Goal: Check status: Check status

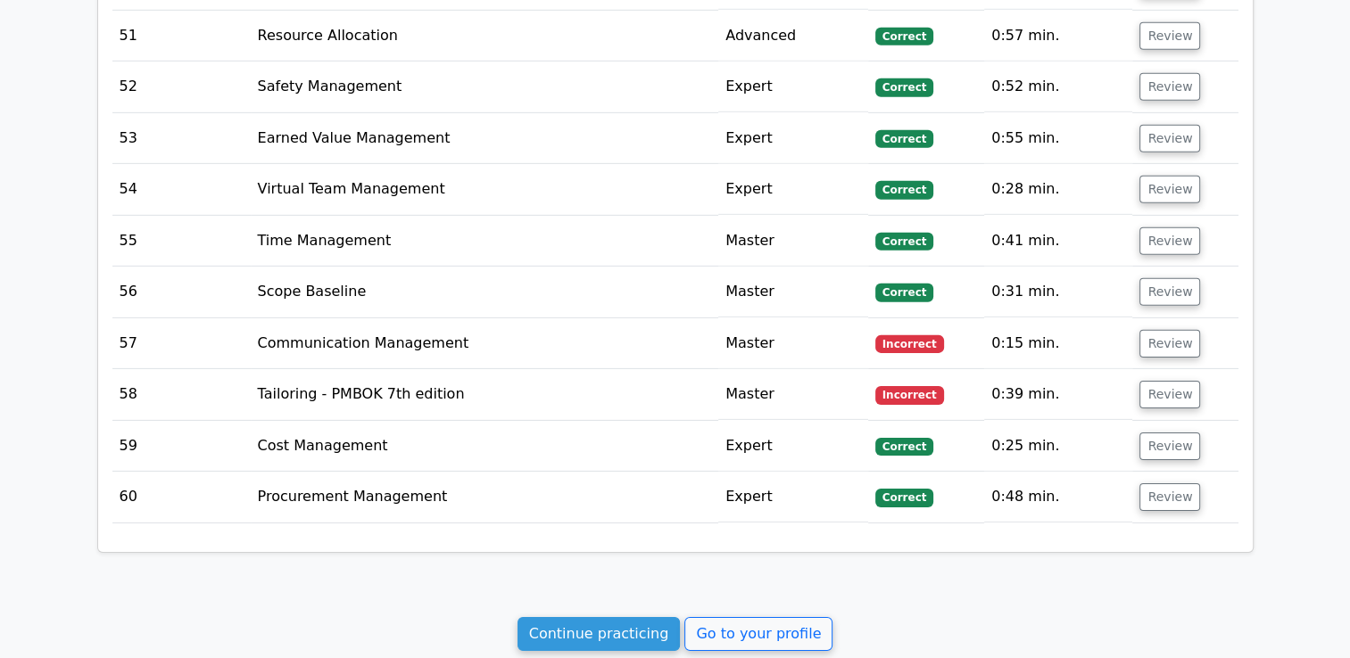
scroll to position [5500, 0]
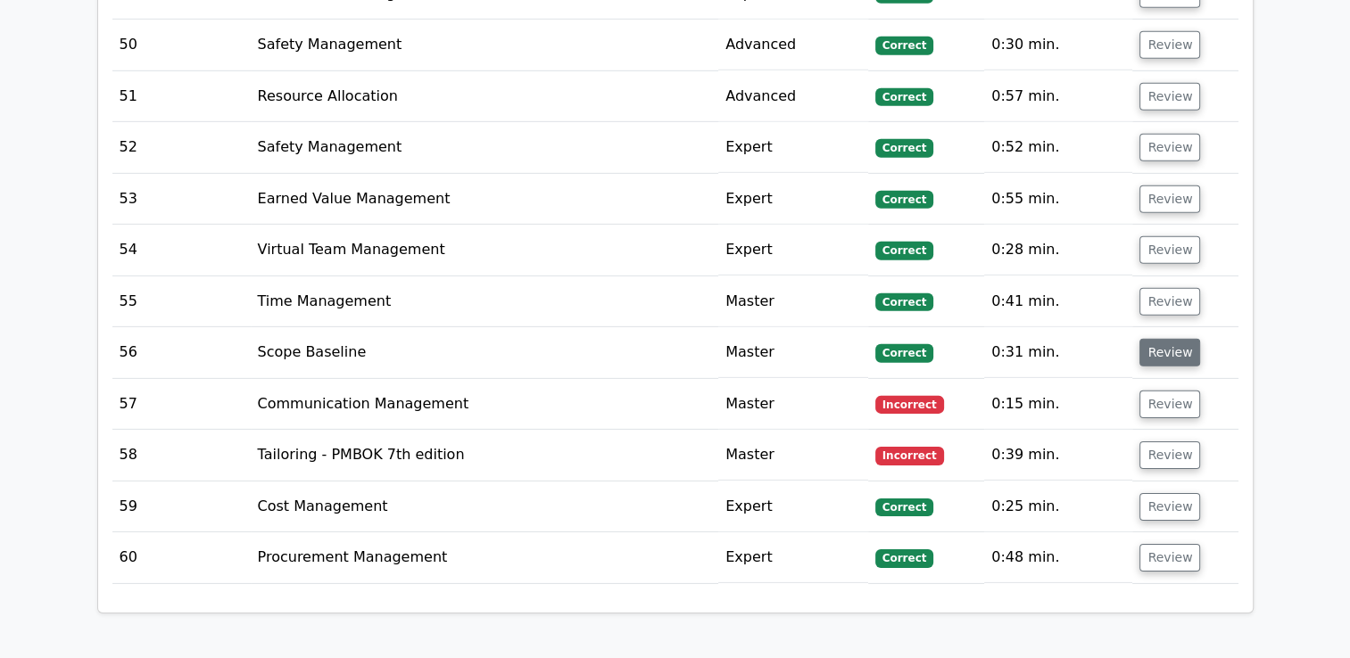
click at [1178, 339] on button "Review" at bounding box center [1169, 353] width 61 height 28
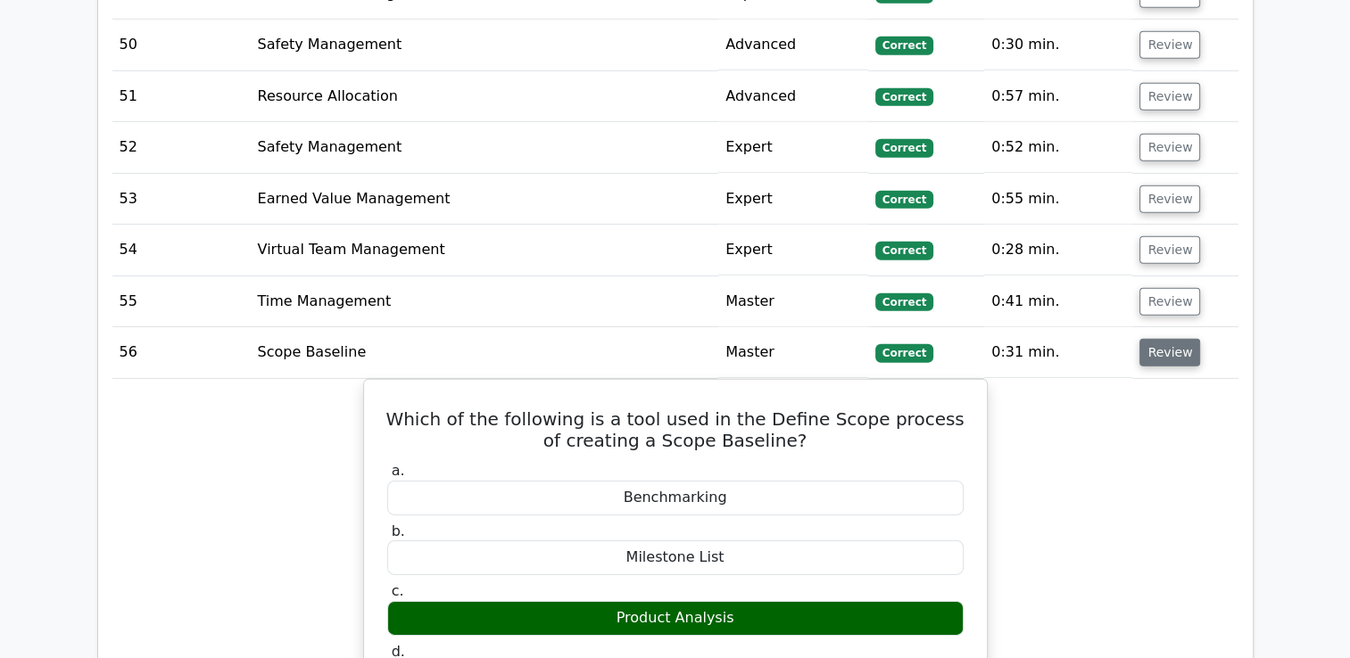
click at [1162, 339] on button "Review" at bounding box center [1169, 353] width 61 height 28
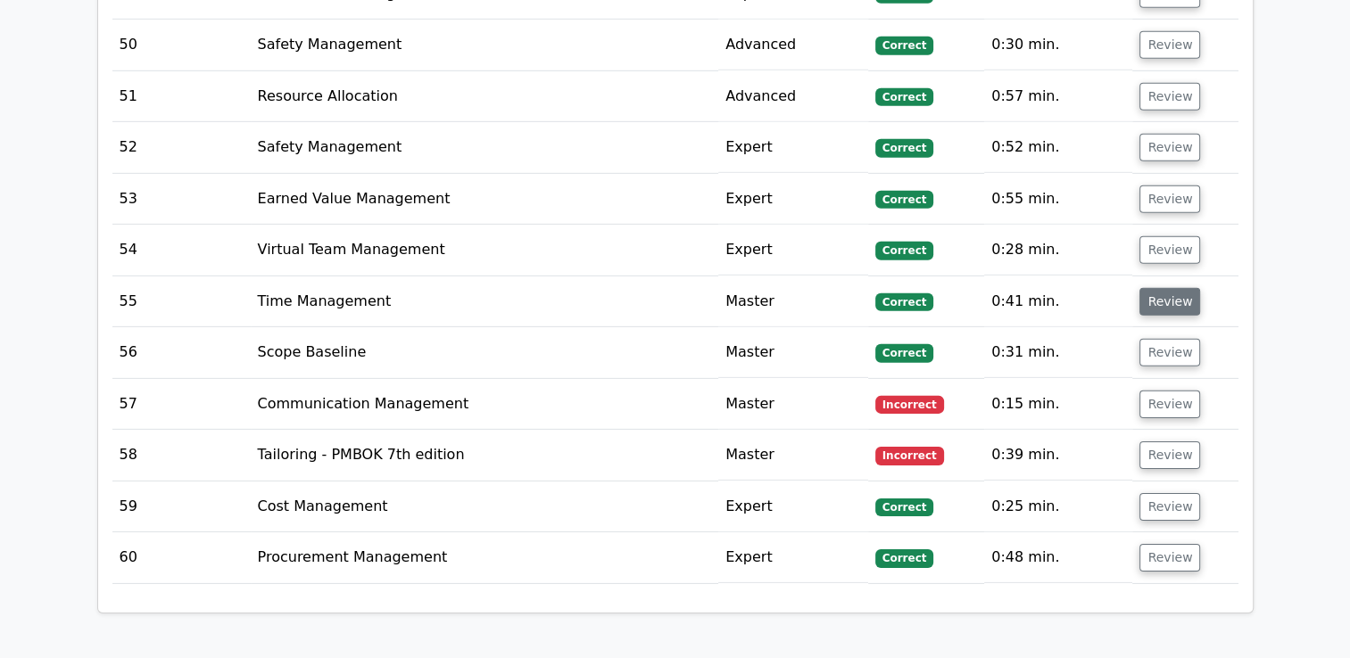
click at [1163, 288] on button "Review" at bounding box center [1169, 302] width 61 height 28
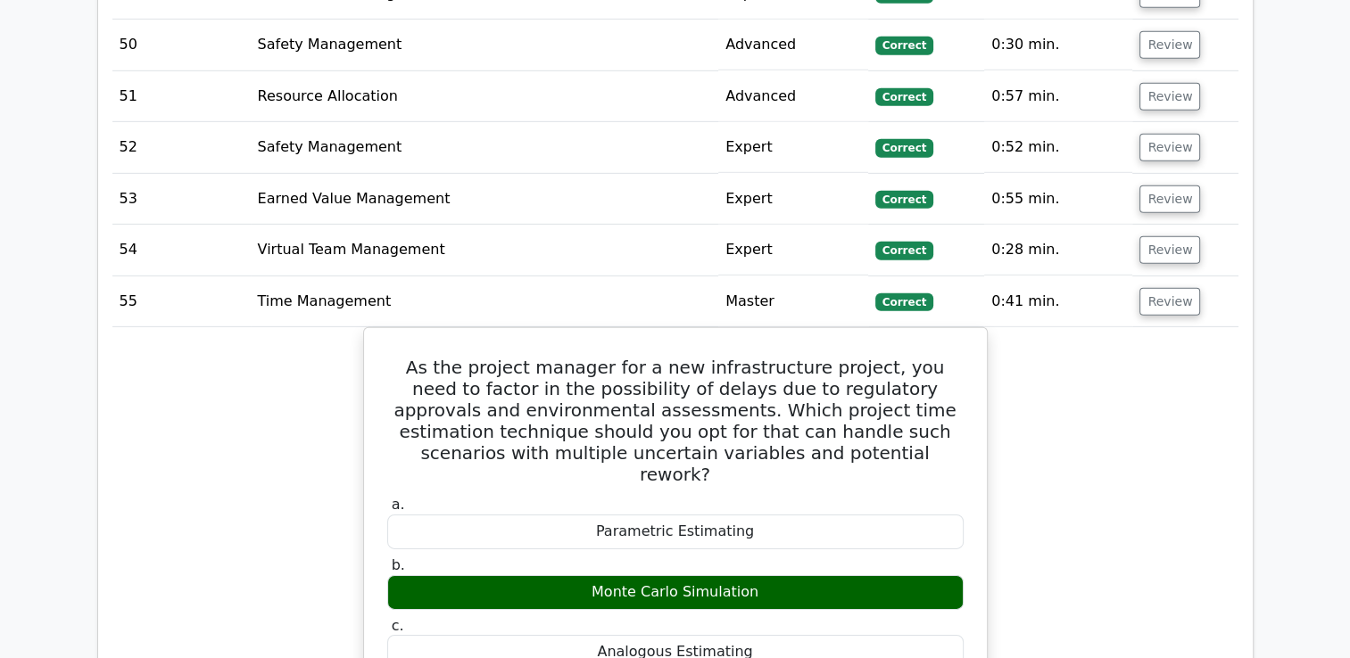
click at [1158, 277] on td "Review" at bounding box center [1184, 302] width 105 height 51
click at [1161, 288] on button "Review" at bounding box center [1169, 302] width 61 height 28
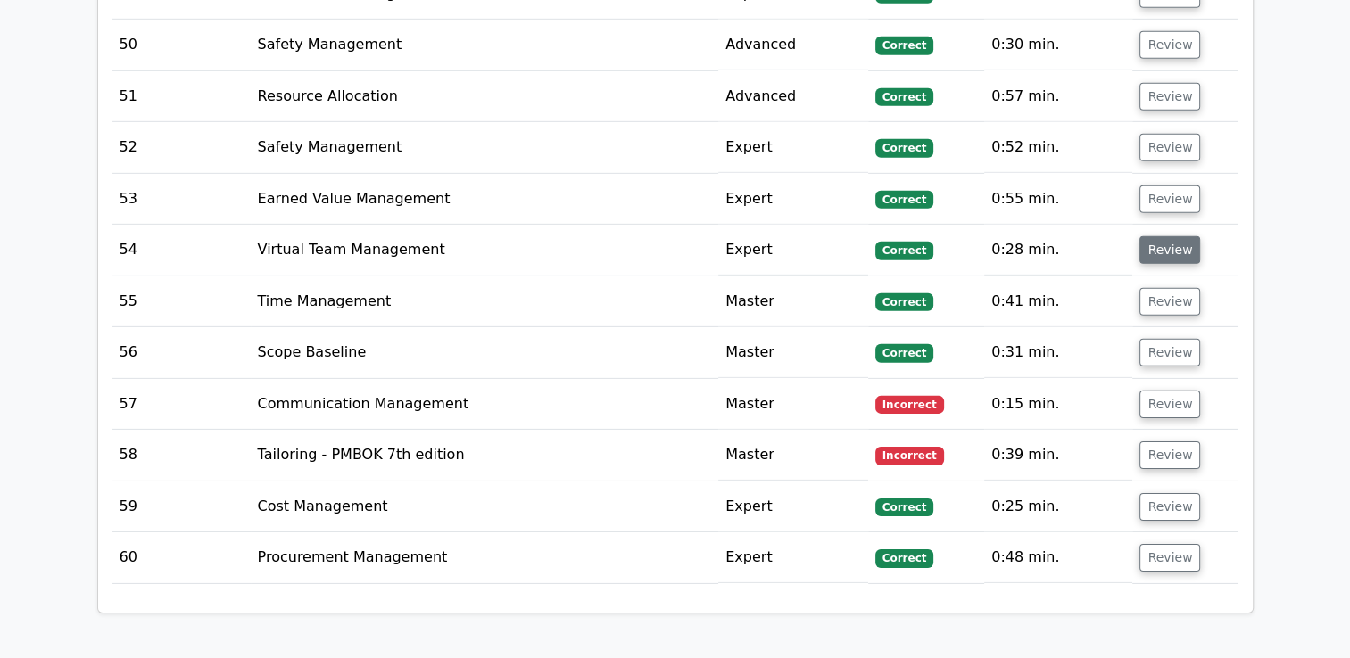
click at [1167, 236] on button "Review" at bounding box center [1169, 250] width 61 height 28
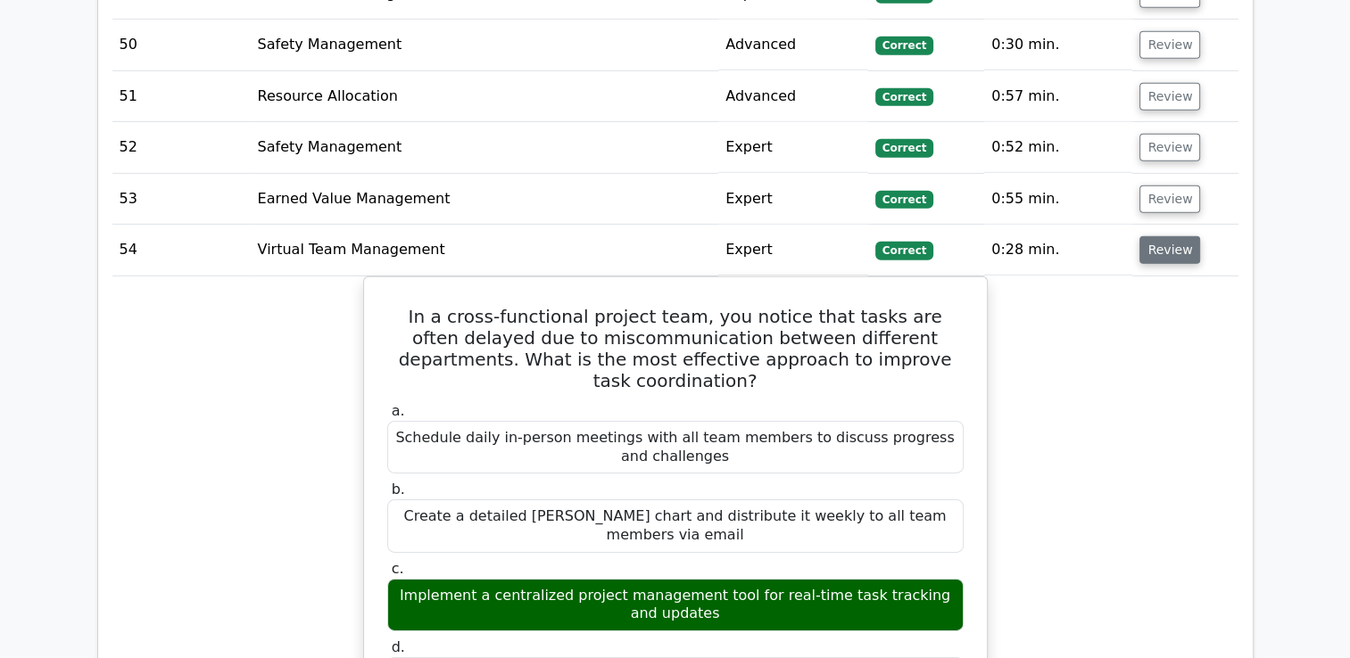
click at [1167, 236] on button "Review" at bounding box center [1169, 250] width 61 height 28
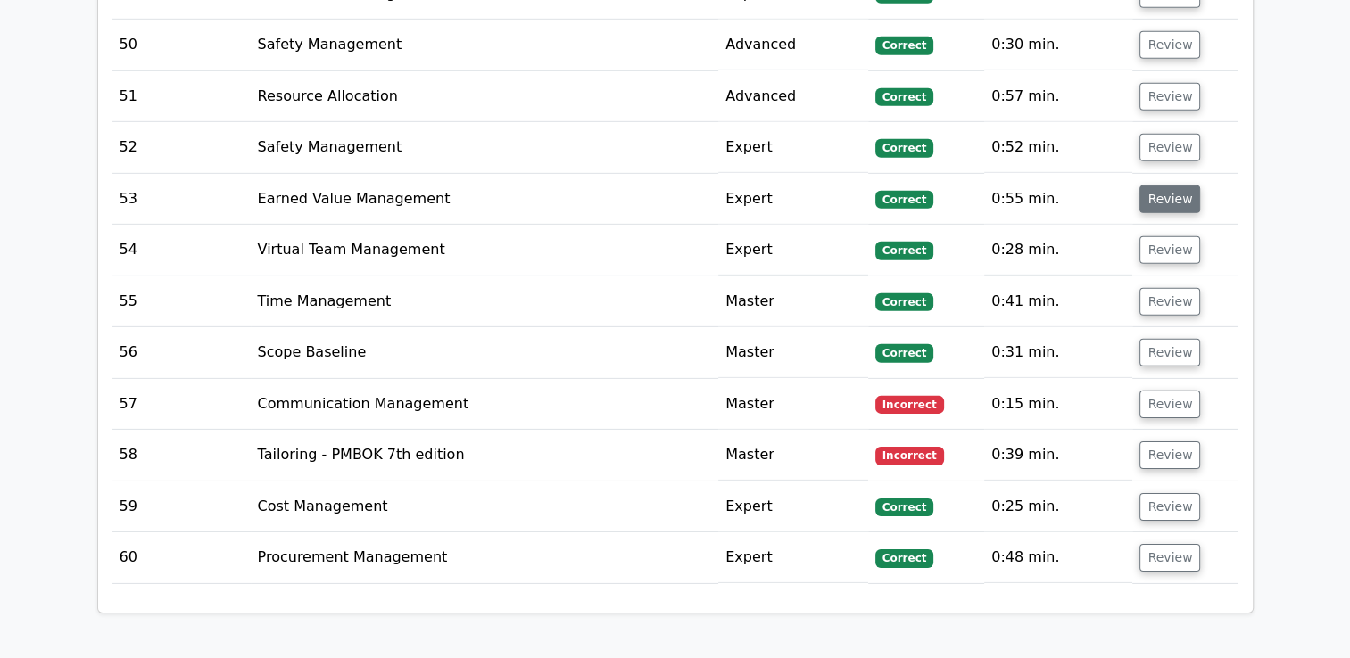
click at [1167, 186] on button "Review" at bounding box center [1169, 200] width 61 height 28
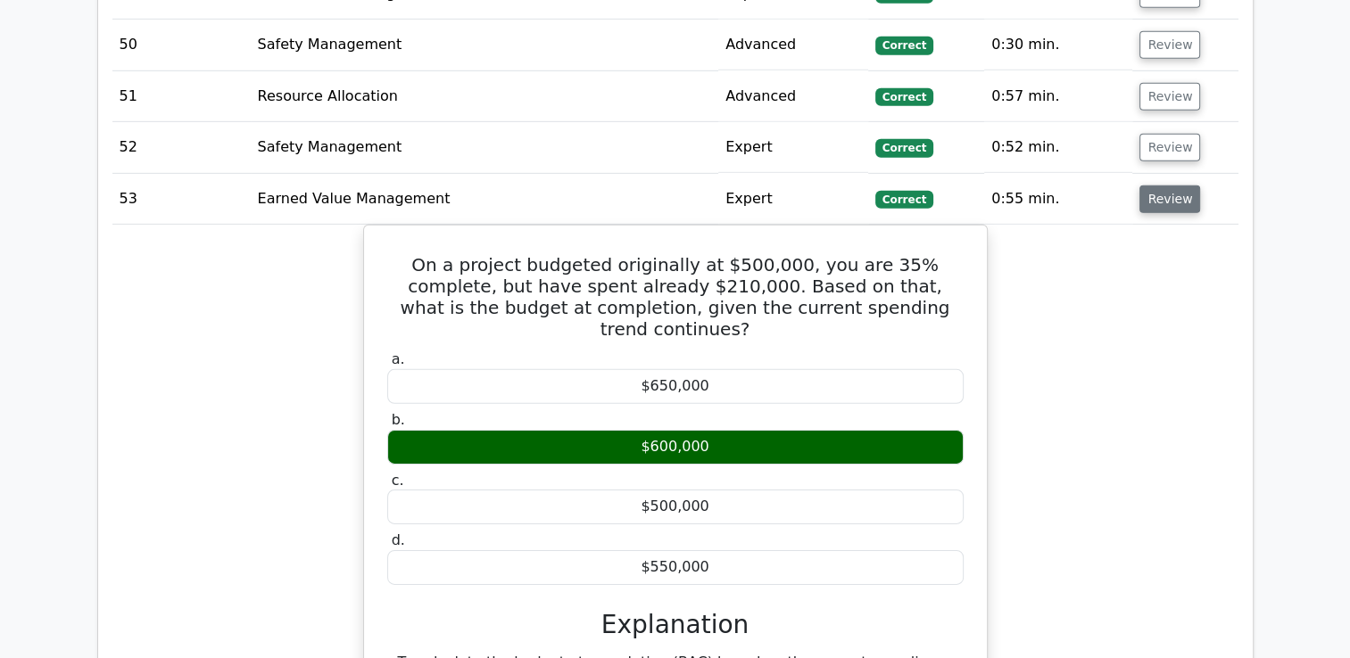
click at [1163, 186] on button "Review" at bounding box center [1169, 200] width 61 height 28
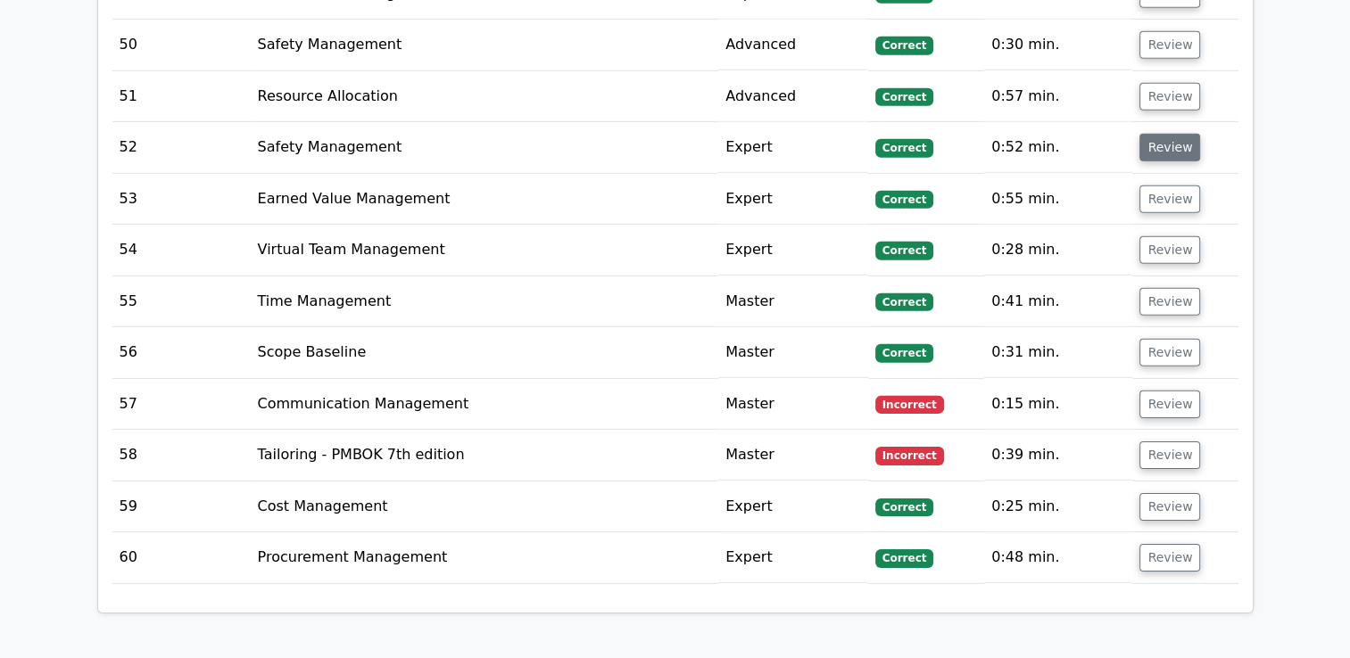
click at [1160, 134] on button "Review" at bounding box center [1169, 148] width 61 height 28
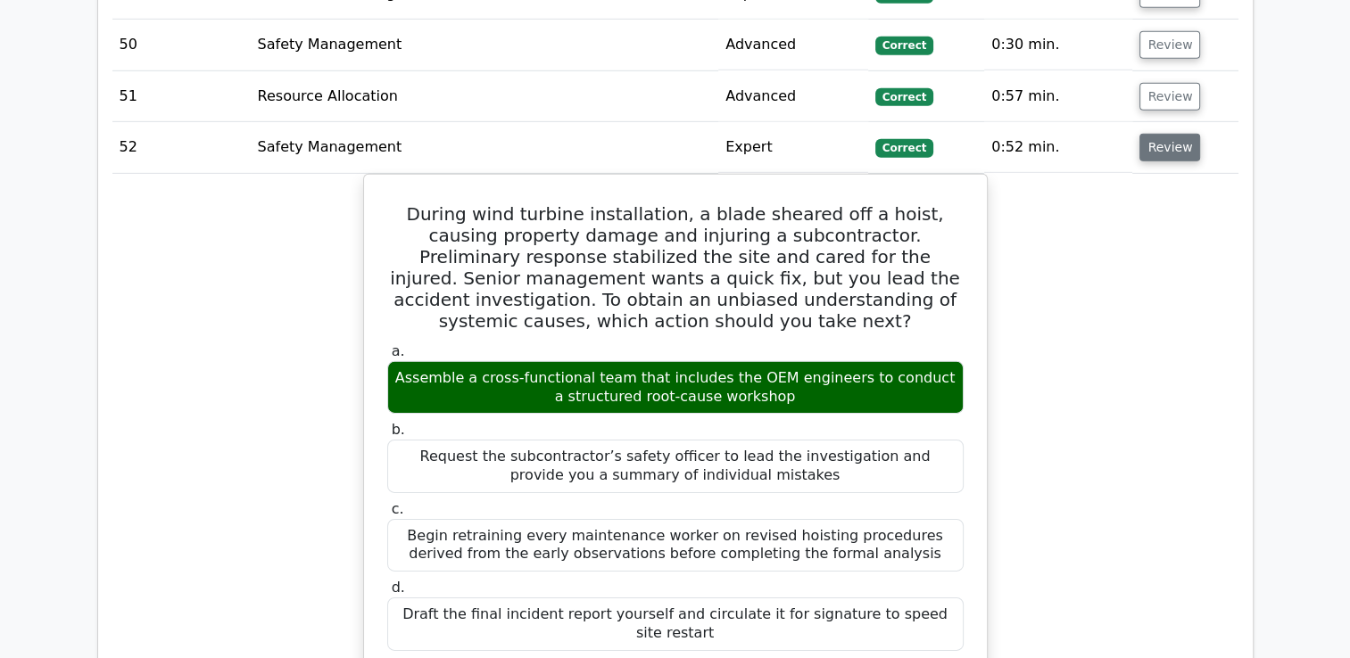
click at [1160, 134] on button "Review" at bounding box center [1169, 148] width 61 height 28
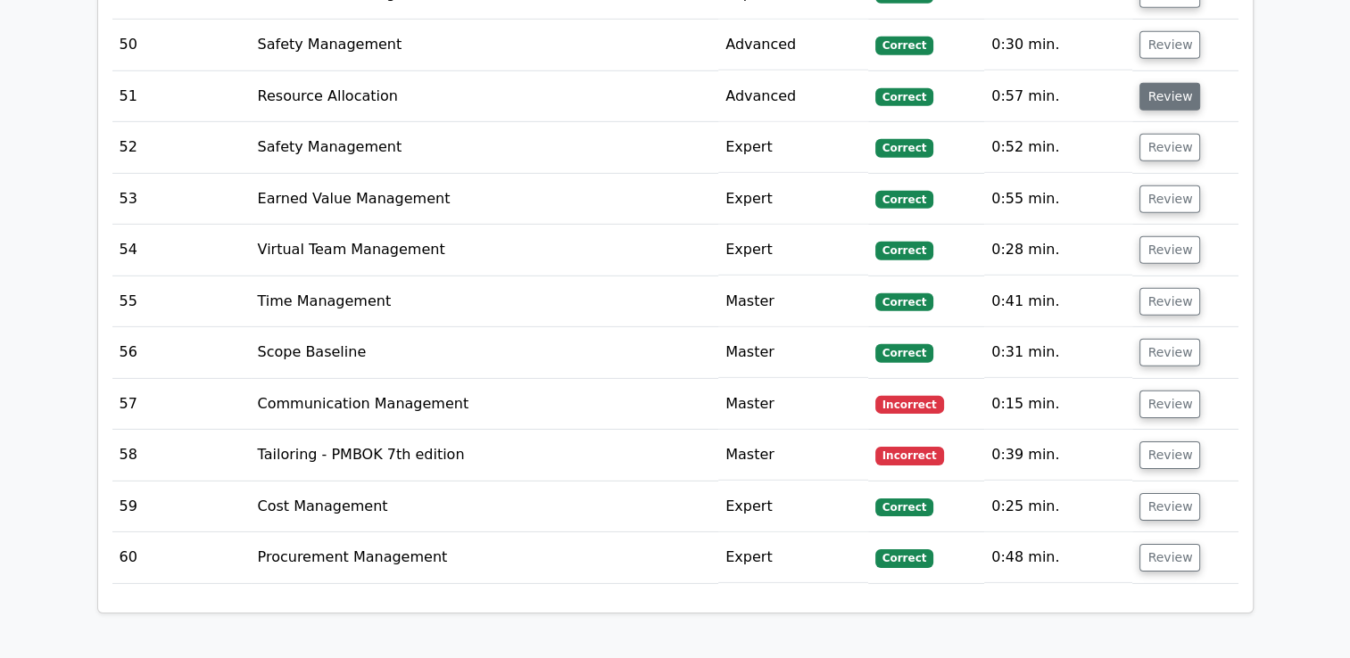
click at [1163, 83] on button "Review" at bounding box center [1169, 97] width 61 height 28
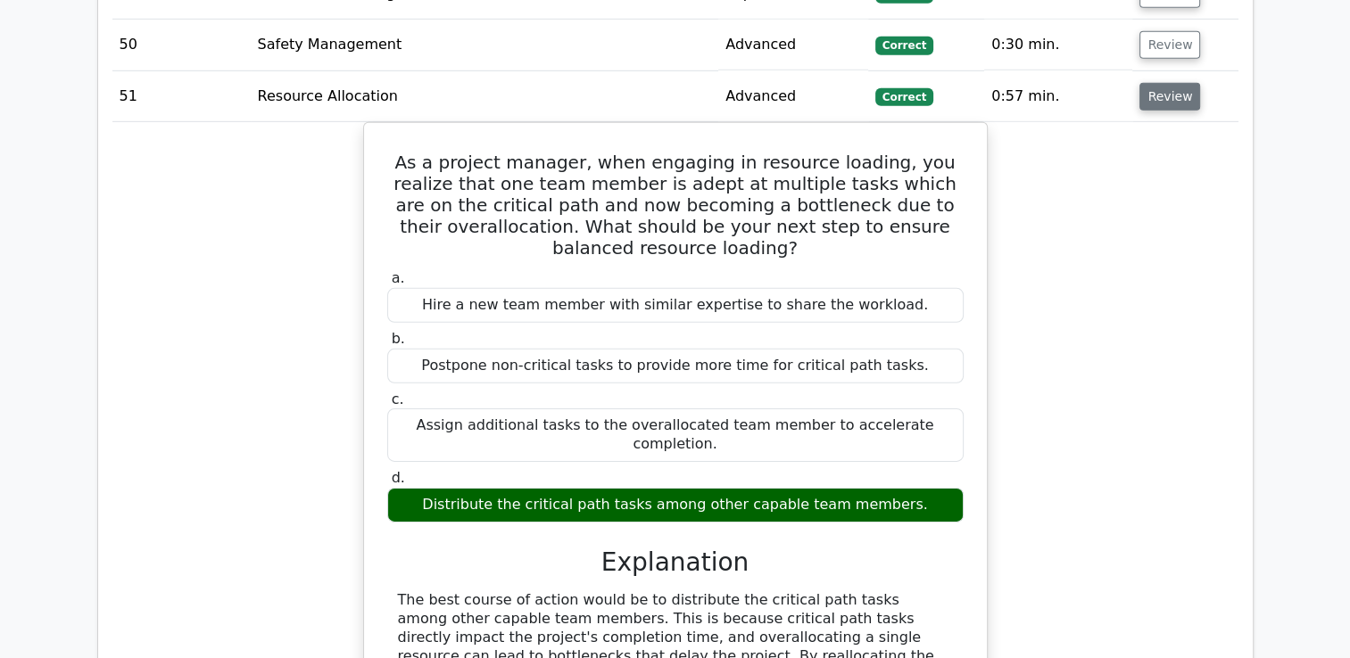
click at [1163, 83] on button "Review" at bounding box center [1169, 97] width 61 height 28
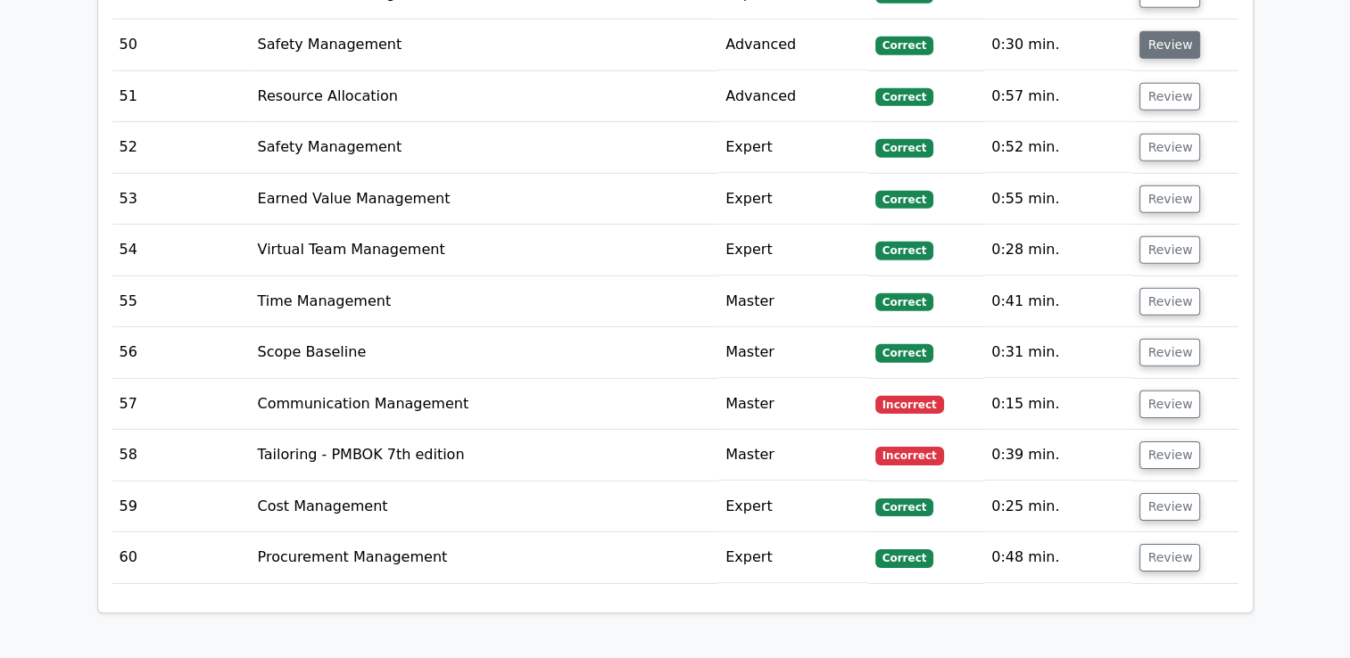
click at [1163, 31] on button "Review" at bounding box center [1169, 45] width 61 height 28
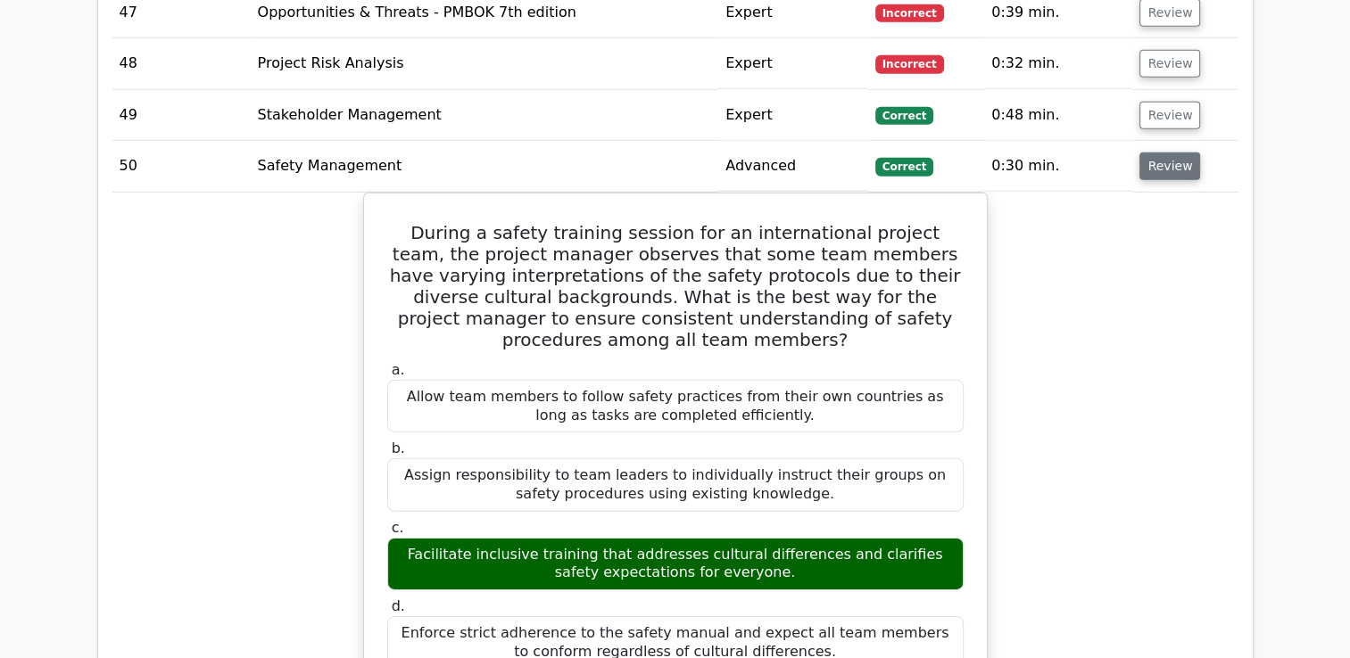
scroll to position [5321, 0]
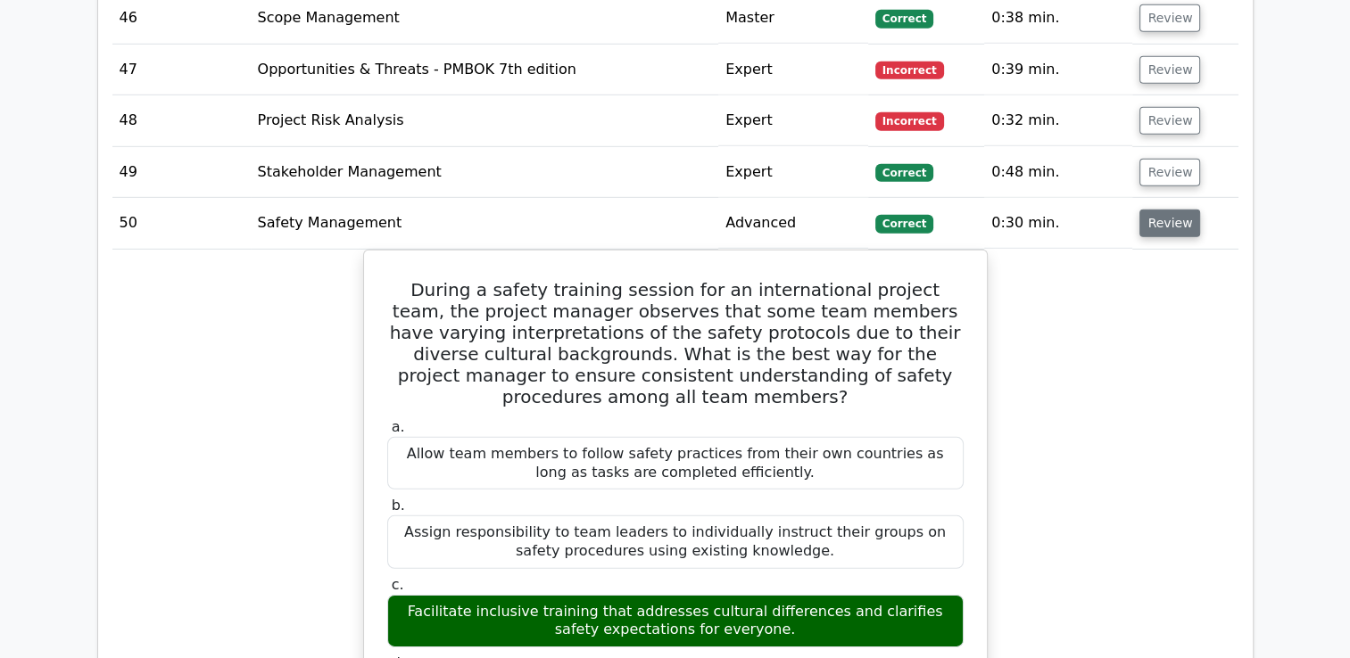
click at [1139, 210] on button "Review" at bounding box center [1169, 224] width 61 height 28
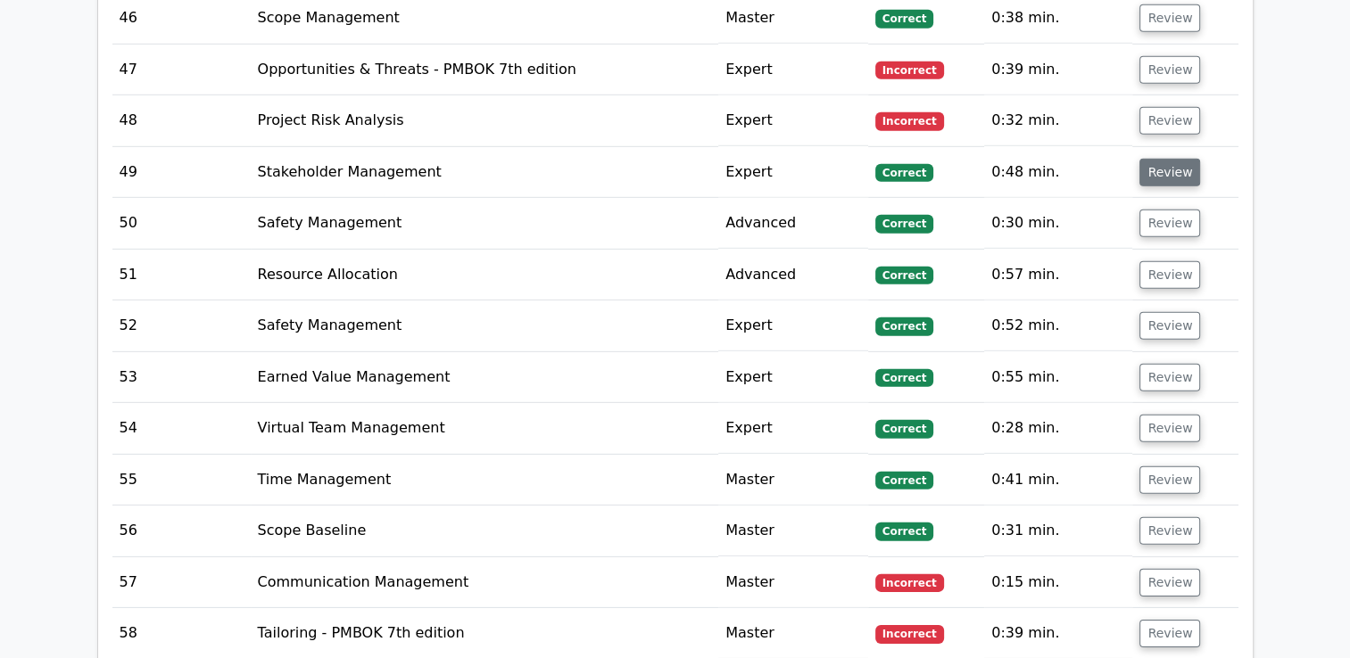
click at [1162, 159] on button "Review" at bounding box center [1169, 173] width 61 height 28
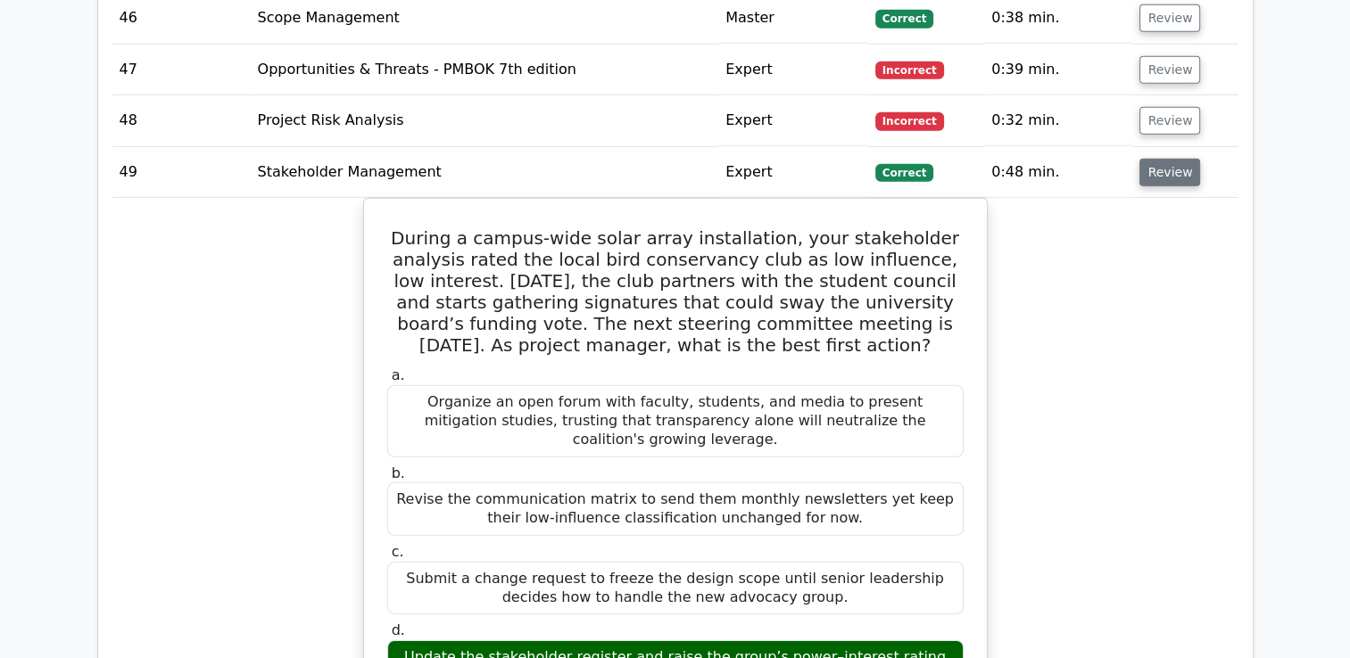
click at [1162, 159] on button "Review" at bounding box center [1169, 173] width 61 height 28
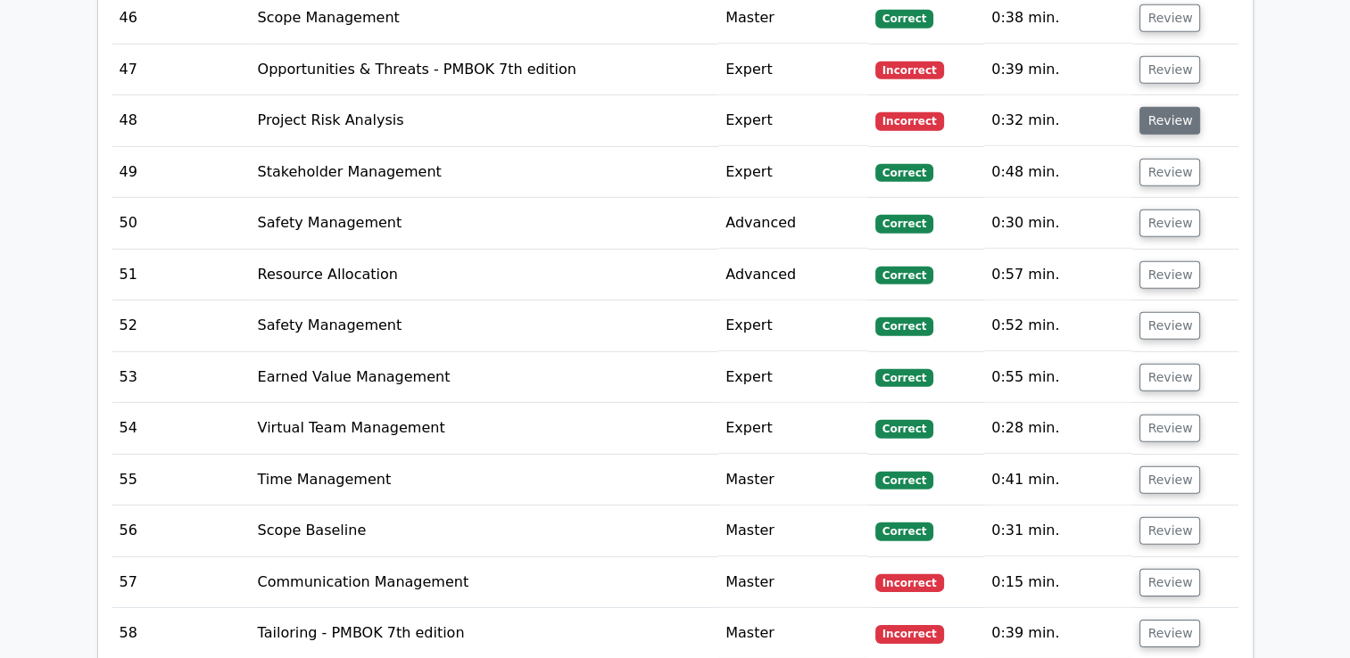
click at [1164, 107] on button "Review" at bounding box center [1169, 121] width 61 height 28
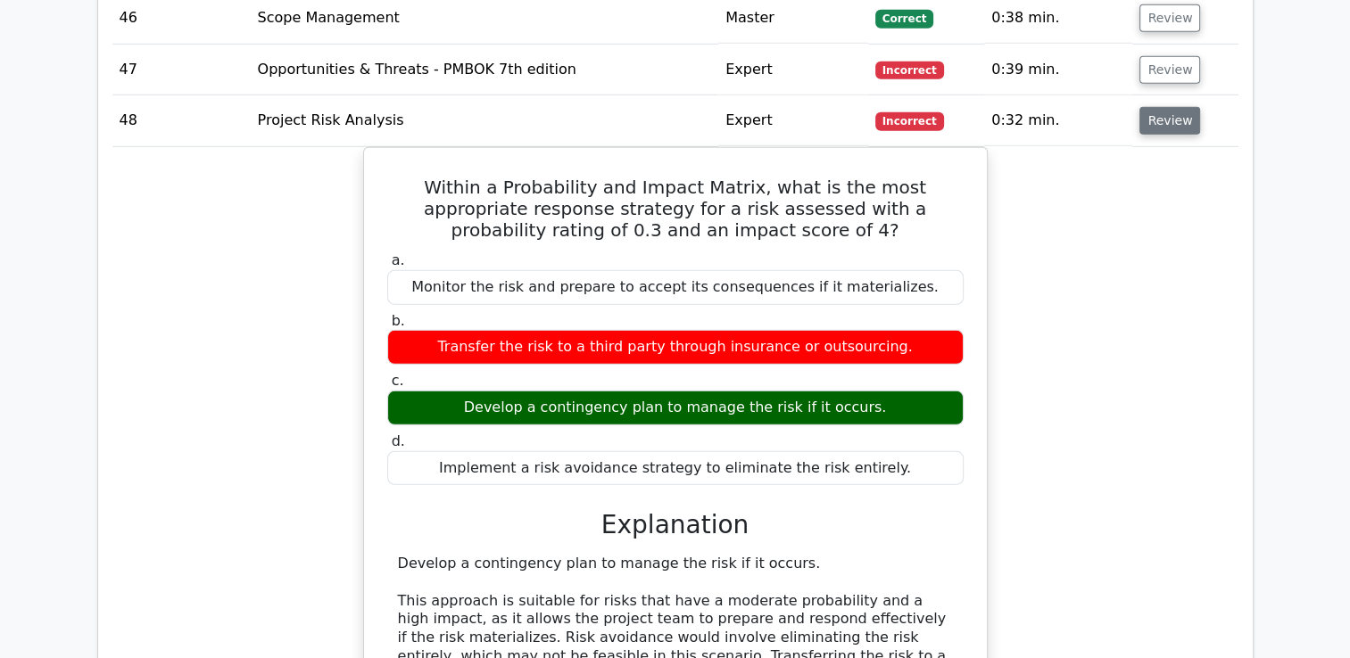
click at [1164, 107] on button "Review" at bounding box center [1169, 121] width 61 height 28
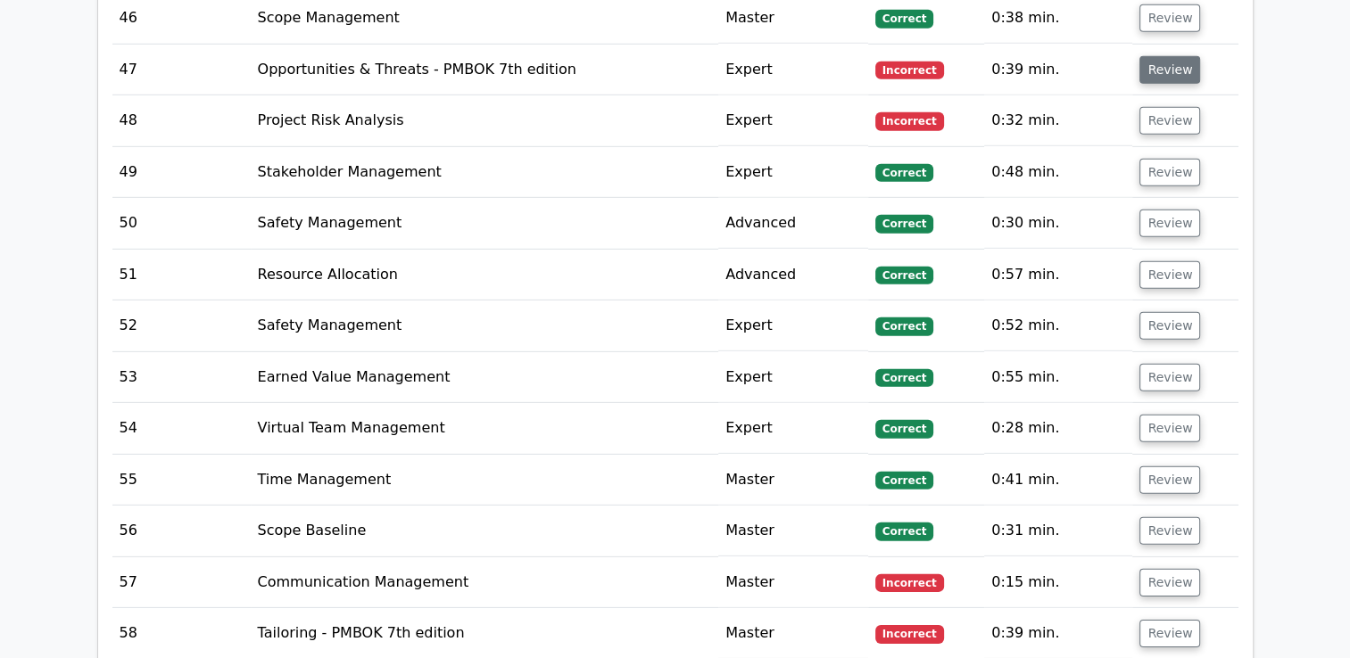
click at [1168, 56] on button "Review" at bounding box center [1169, 70] width 61 height 28
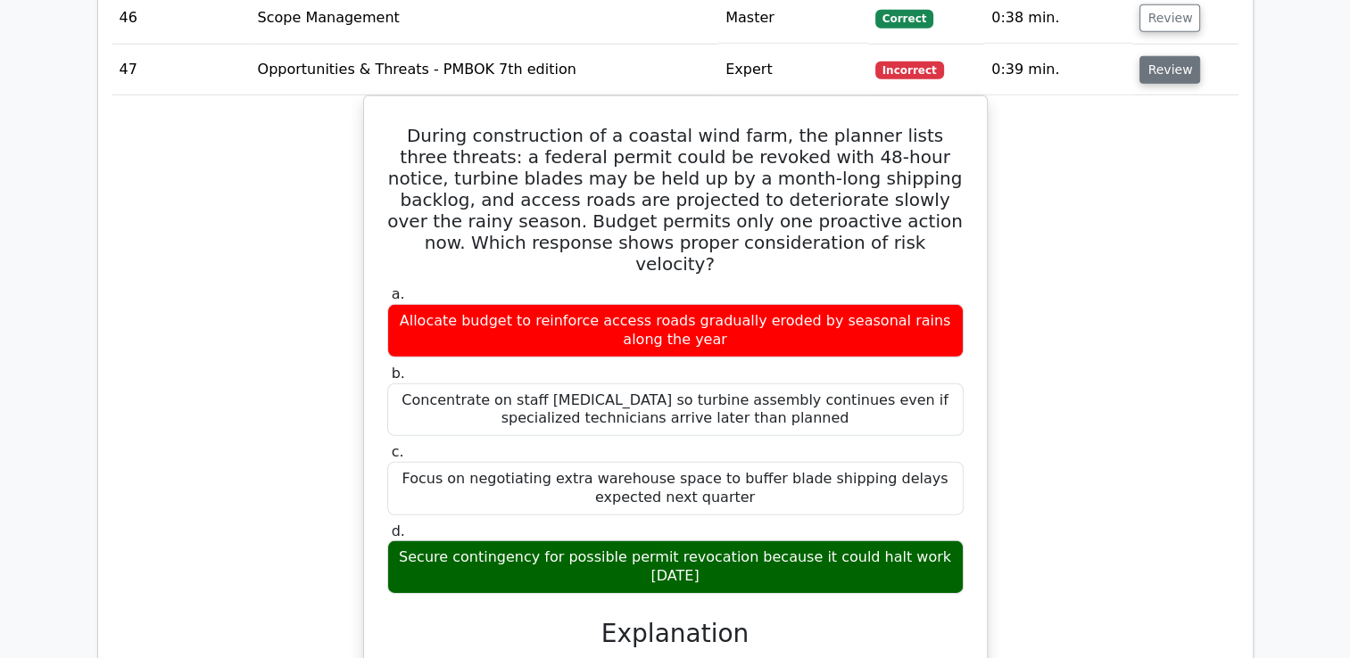
click at [1167, 56] on button "Review" at bounding box center [1169, 70] width 61 height 28
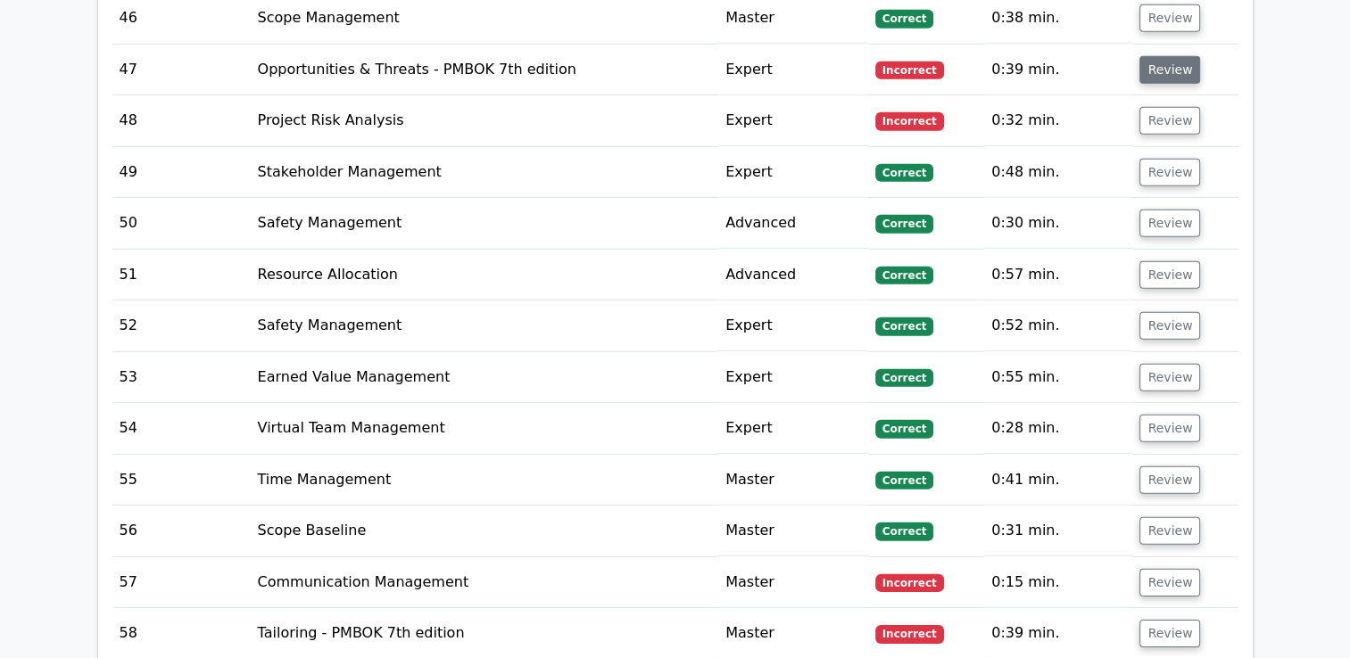
scroll to position [5054, 0]
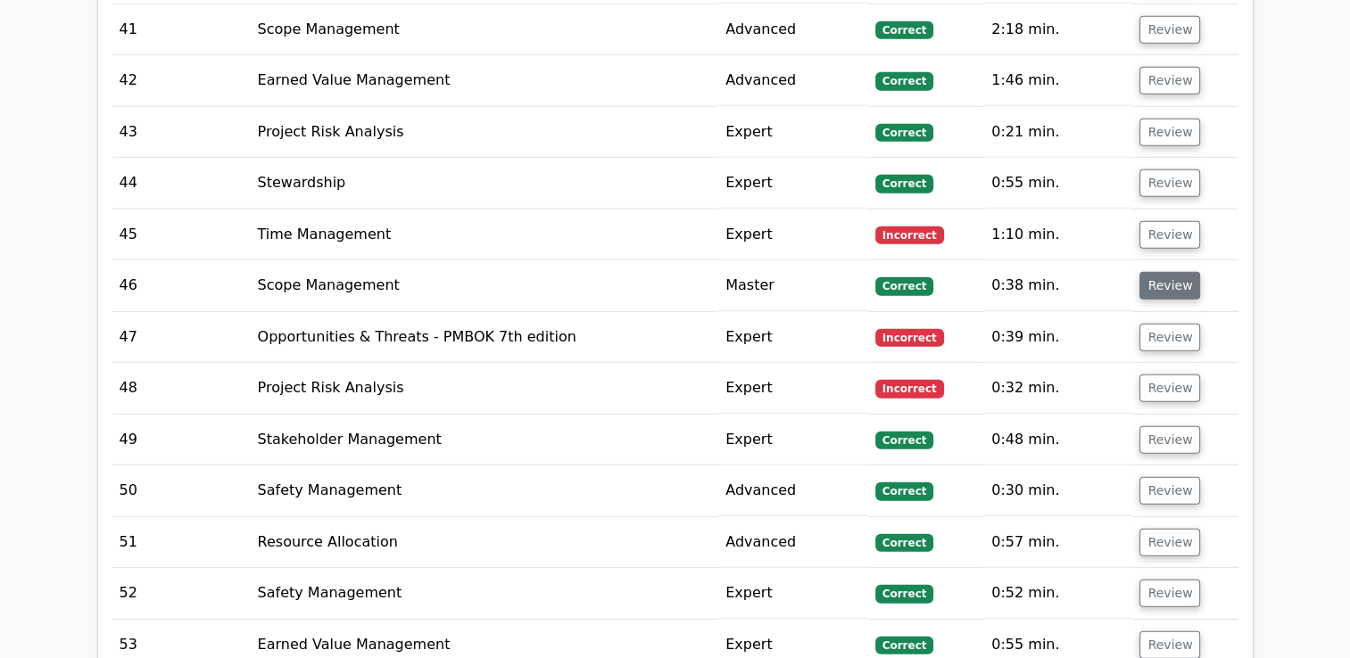
click at [1166, 272] on button "Review" at bounding box center [1169, 286] width 61 height 28
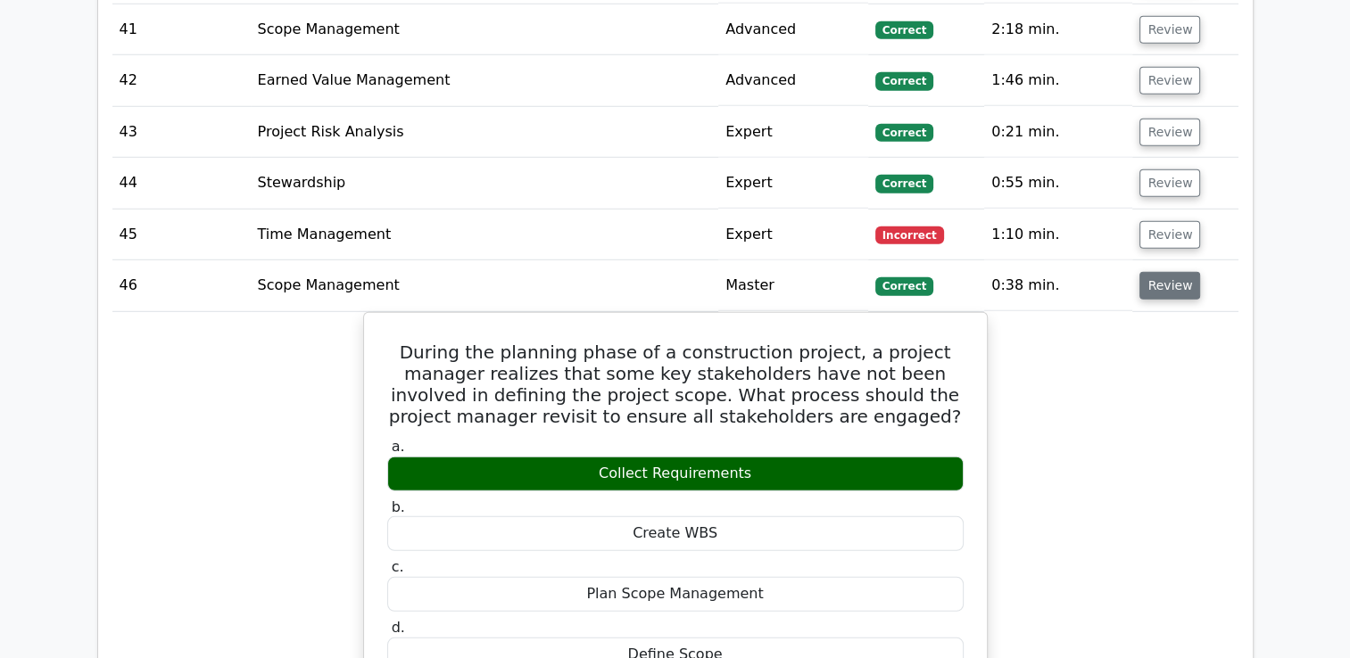
click at [1166, 272] on button "Review" at bounding box center [1169, 286] width 61 height 28
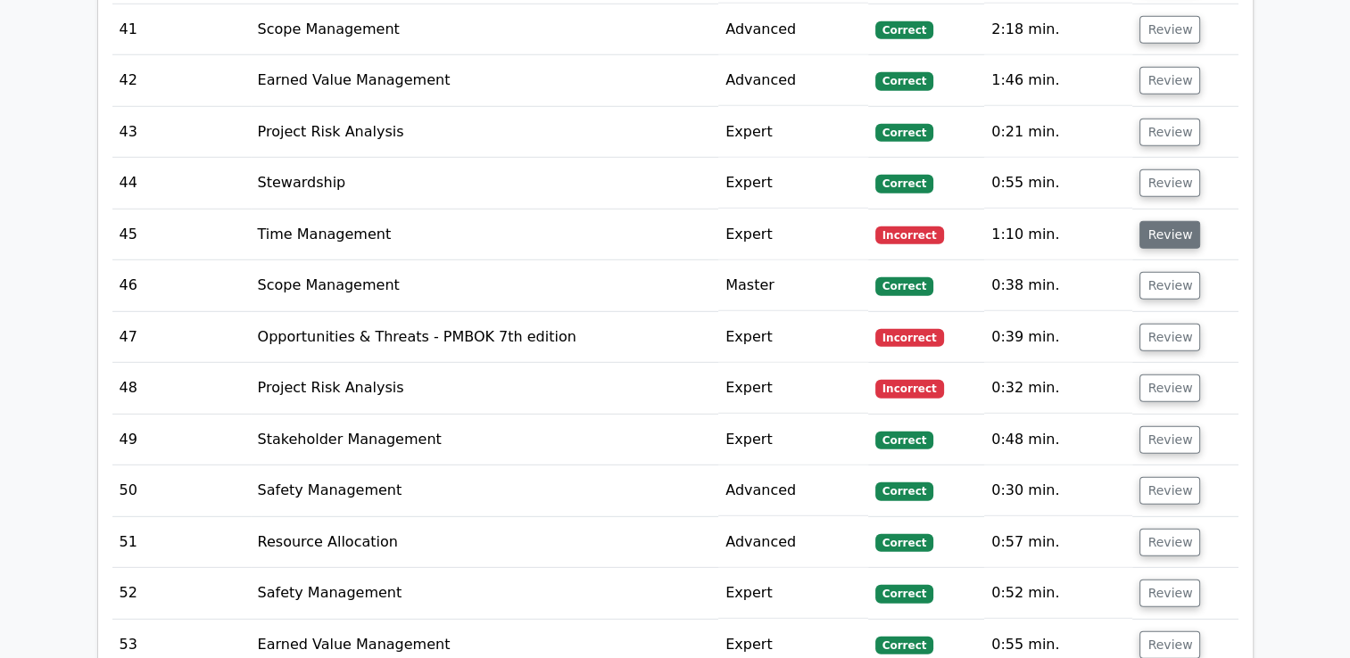
click at [1171, 221] on button "Review" at bounding box center [1169, 235] width 61 height 28
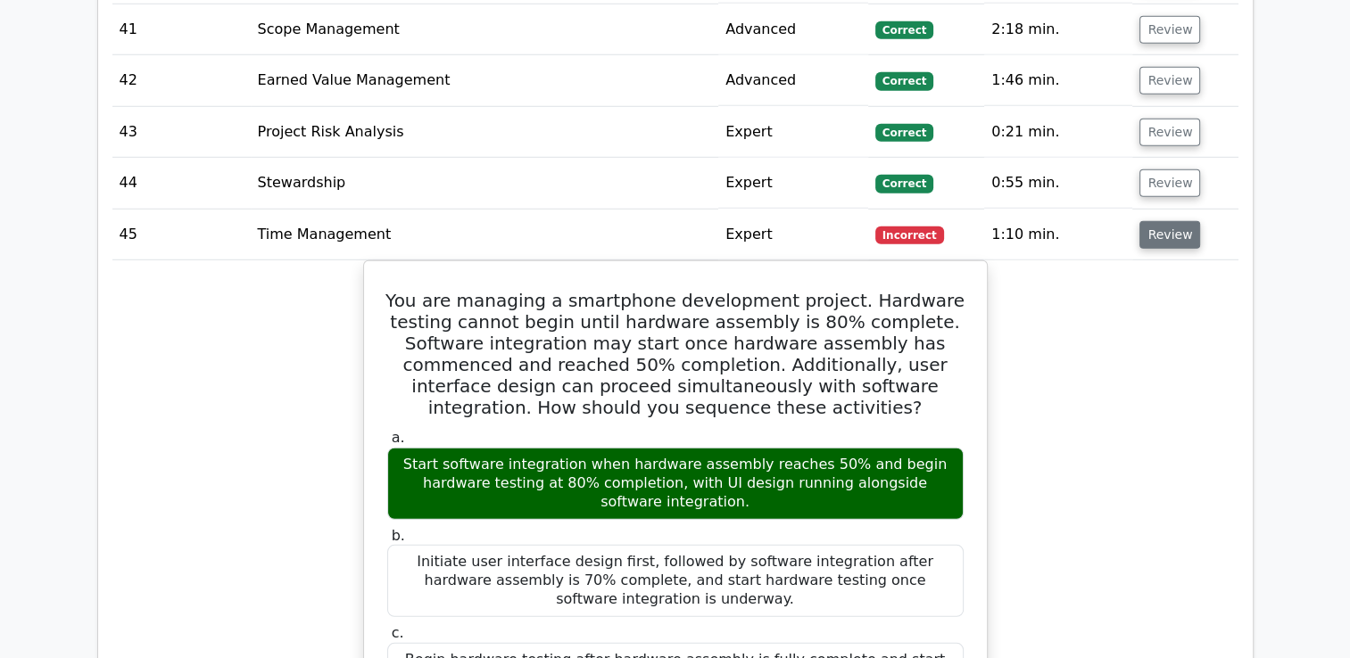
click at [1171, 221] on button "Review" at bounding box center [1169, 235] width 61 height 28
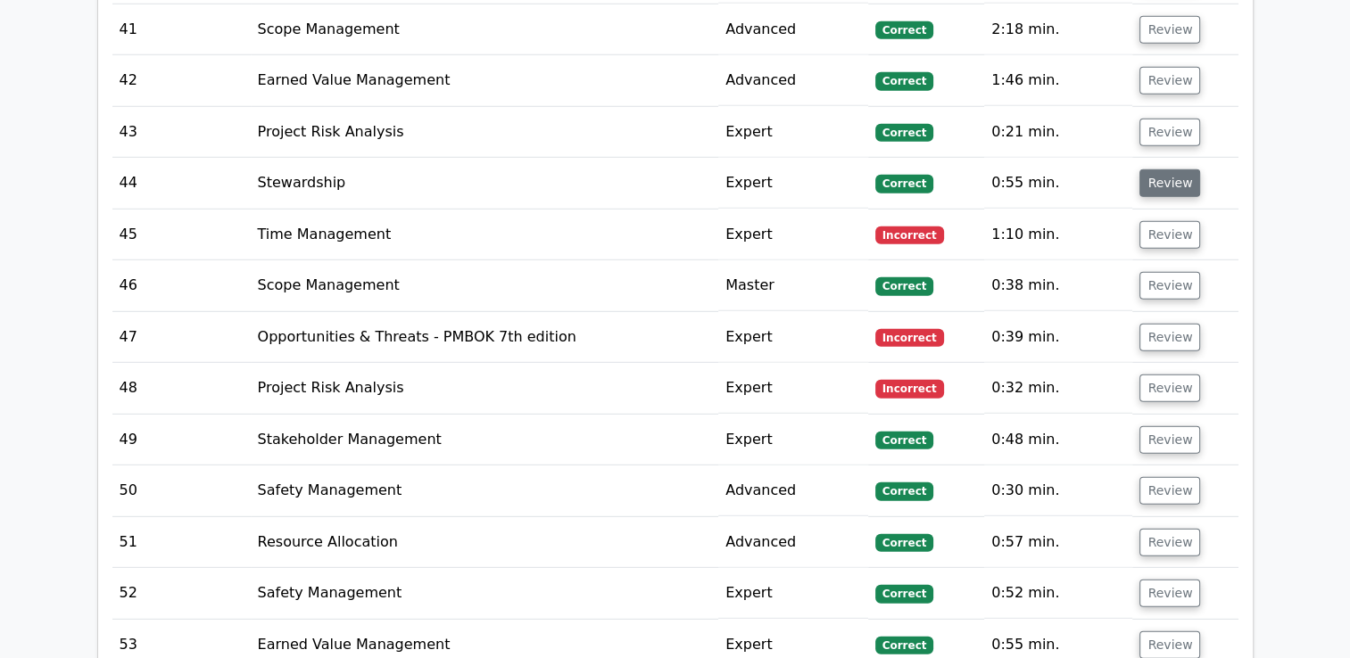
click at [1171, 170] on button "Review" at bounding box center [1169, 184] width 61 height 28
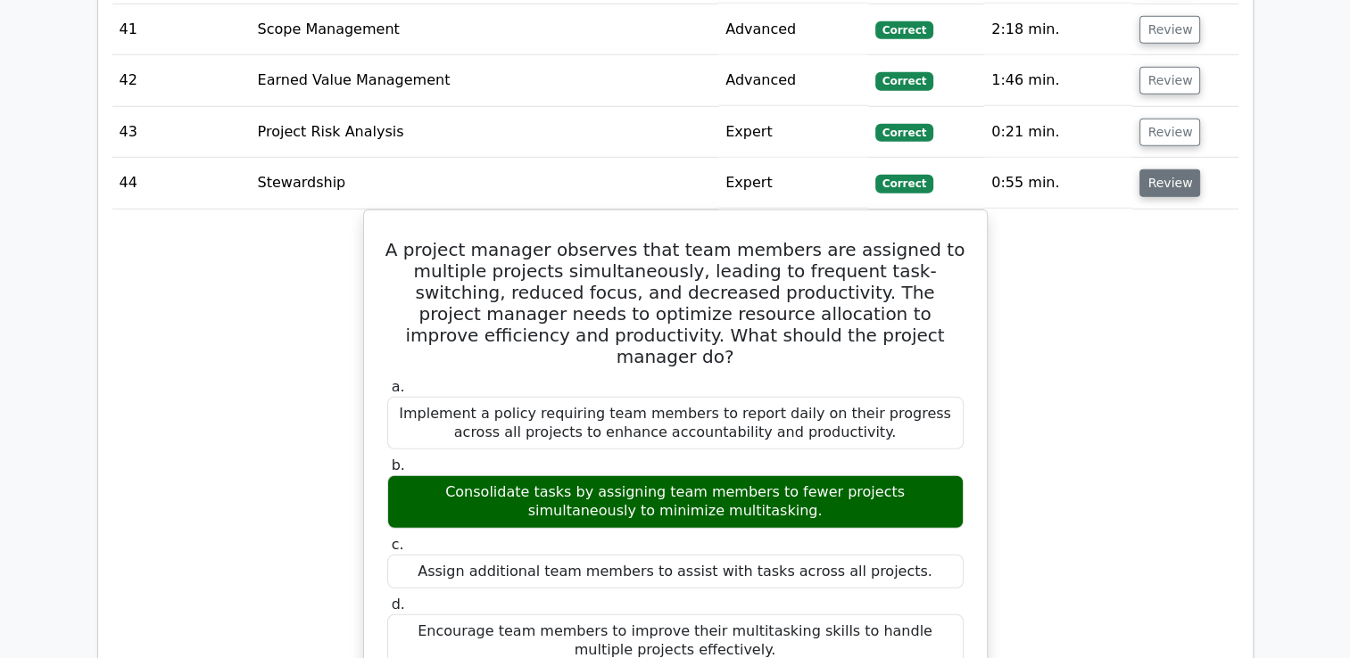
click at [1177, 170] on button "Review" at bounding box center [1169, 184] width 61 height 28
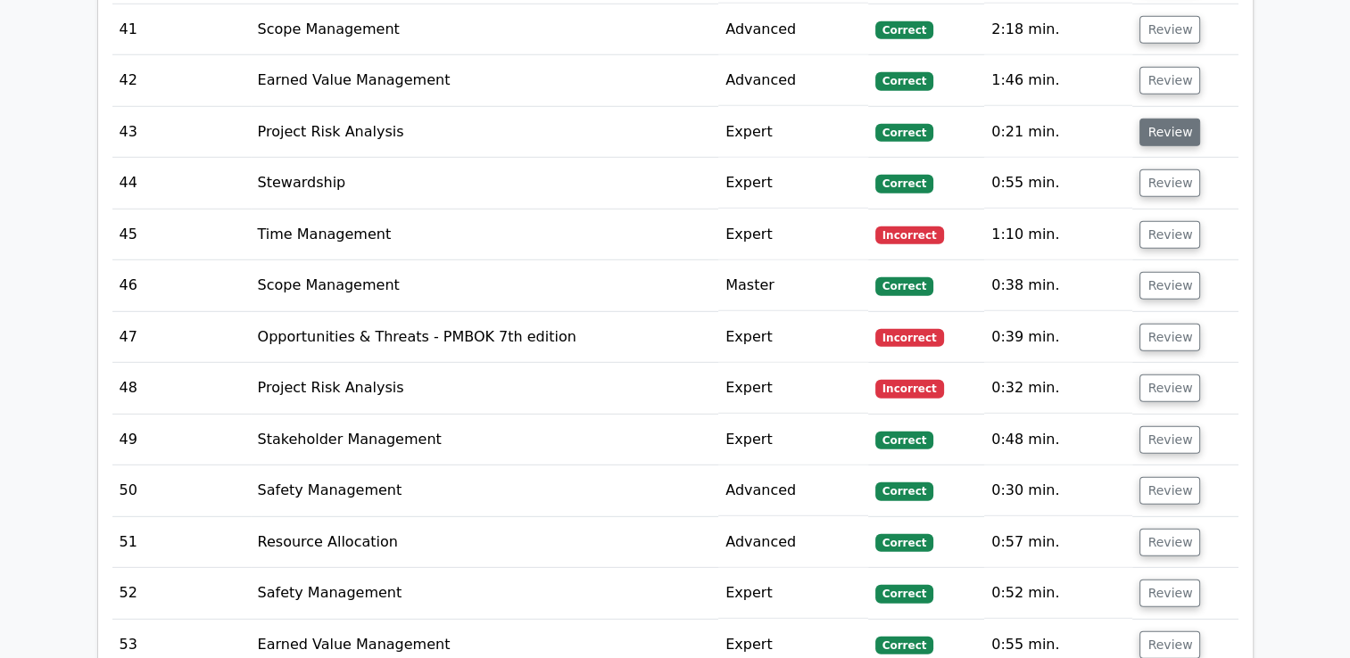
click at [1181, 119] on button "Review" at bounding box center [1169, 133] width 61 height 28
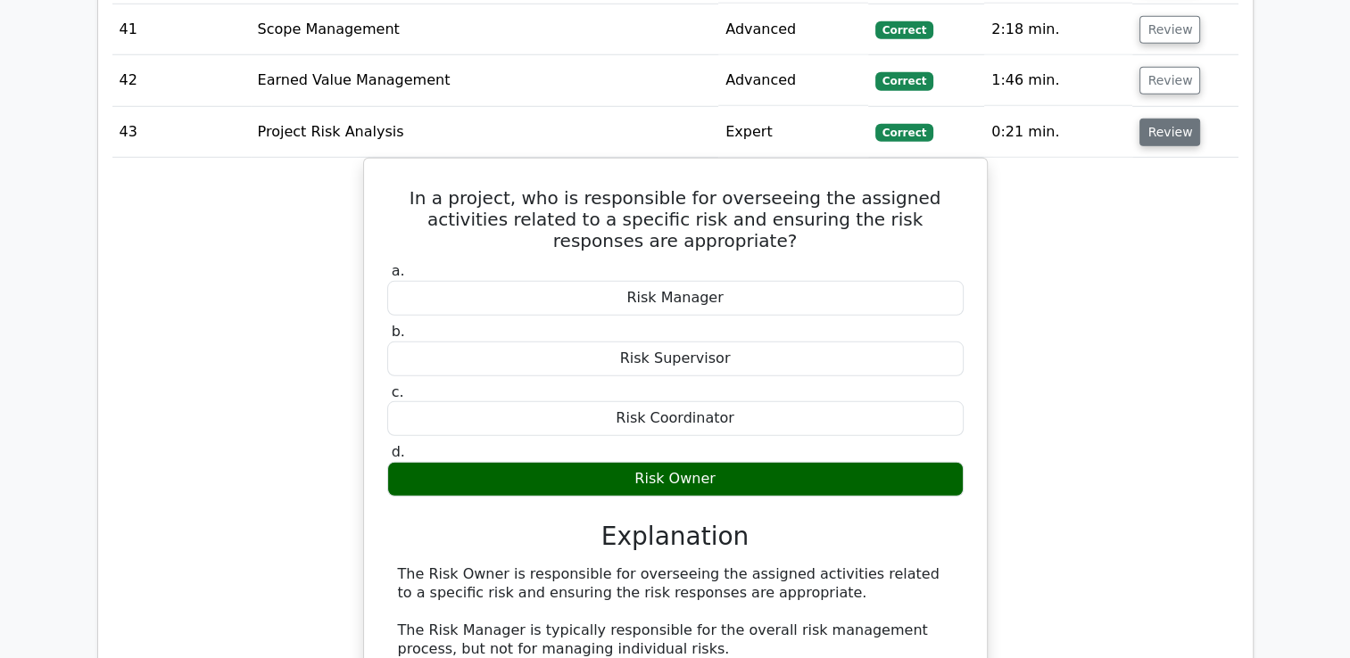
click at [1163, 119] on button "Review" at bounding box center [1169, 133] width 61 height 28
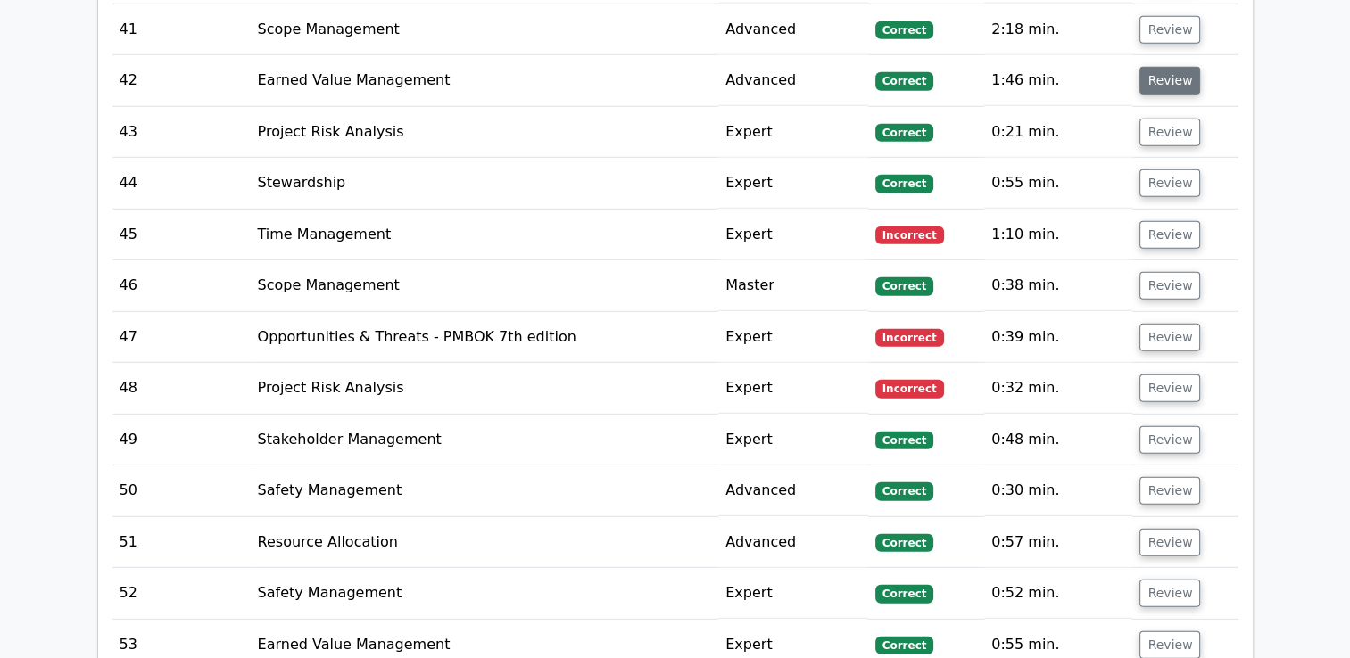
click at [1163, 67] on button "Review" at bounding box center [1169, 81] width 61 height 28
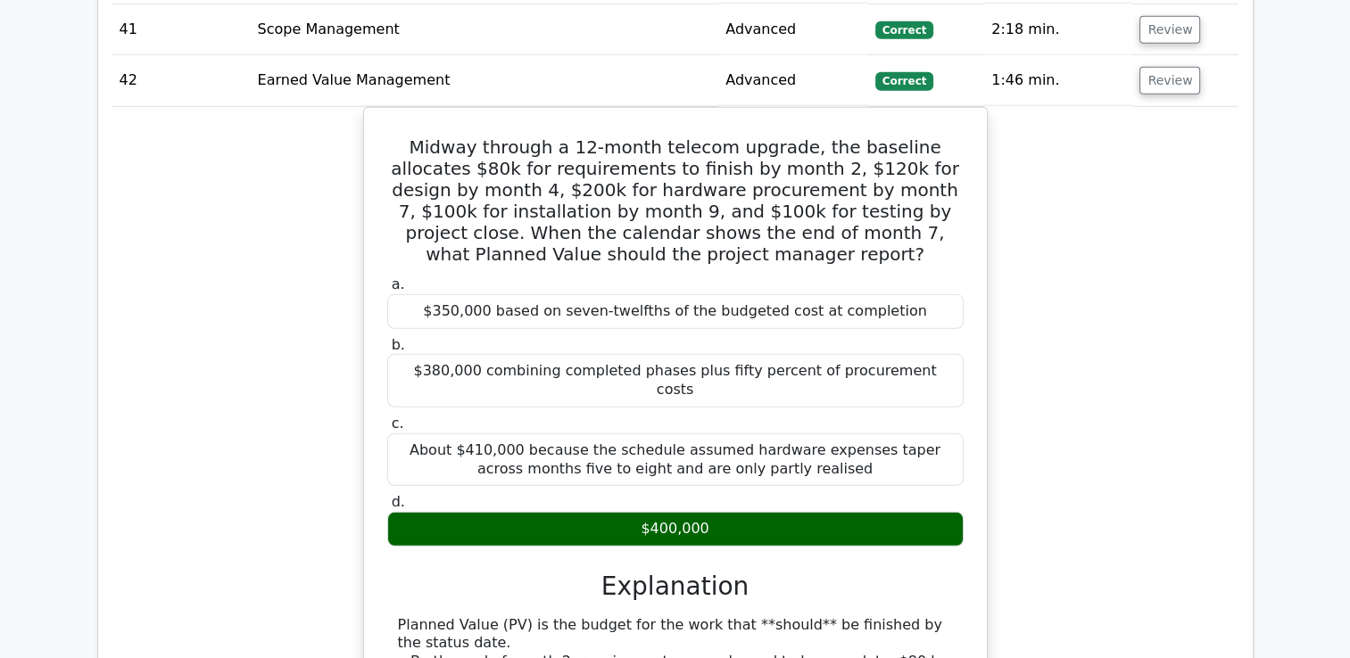
scroll to position [4875, 0]
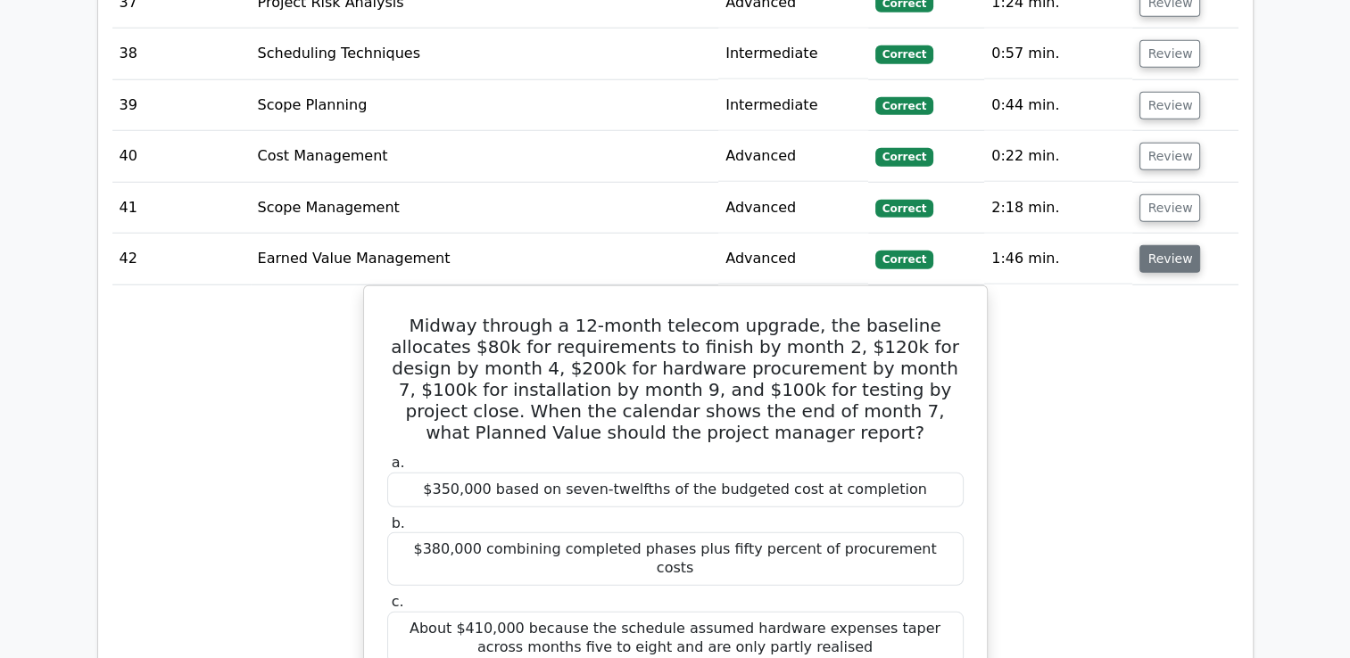
click at [1173, 245] on button "Review" at bounding box center [1169, 259] width 61 height 28
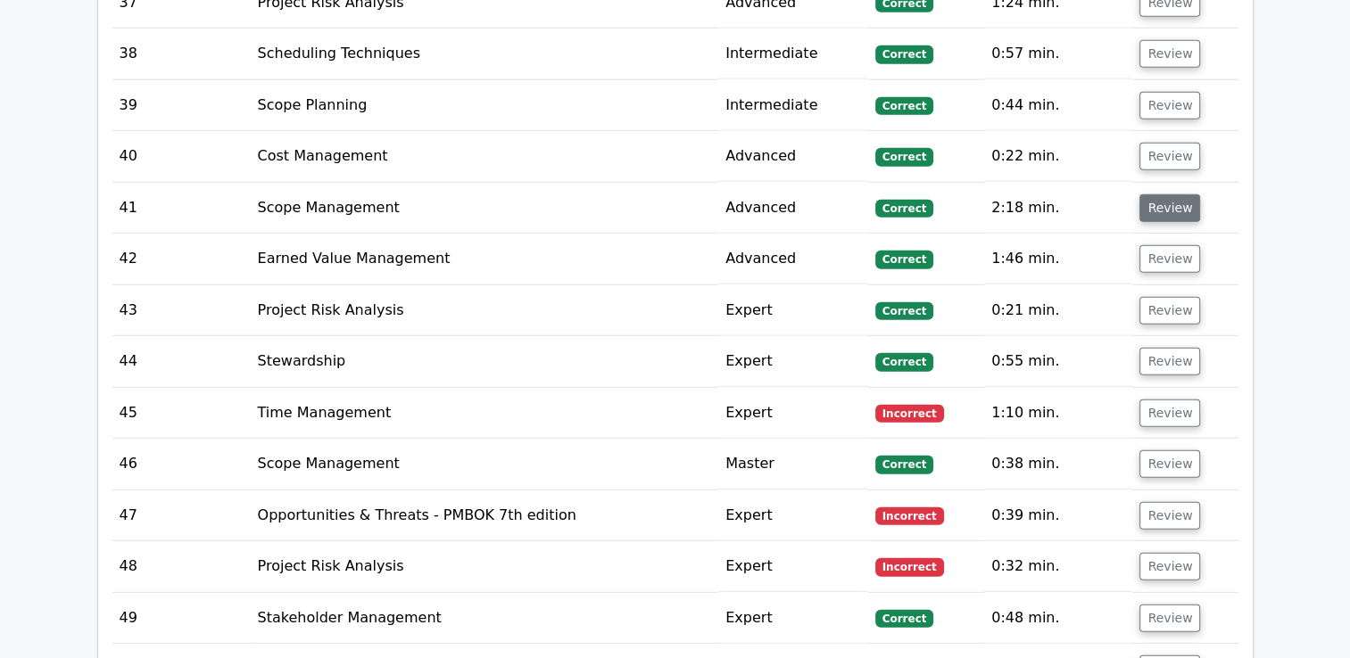
click at [1159, 195] on button "Review" at bounding box center [1169, 209] width 61 height 28
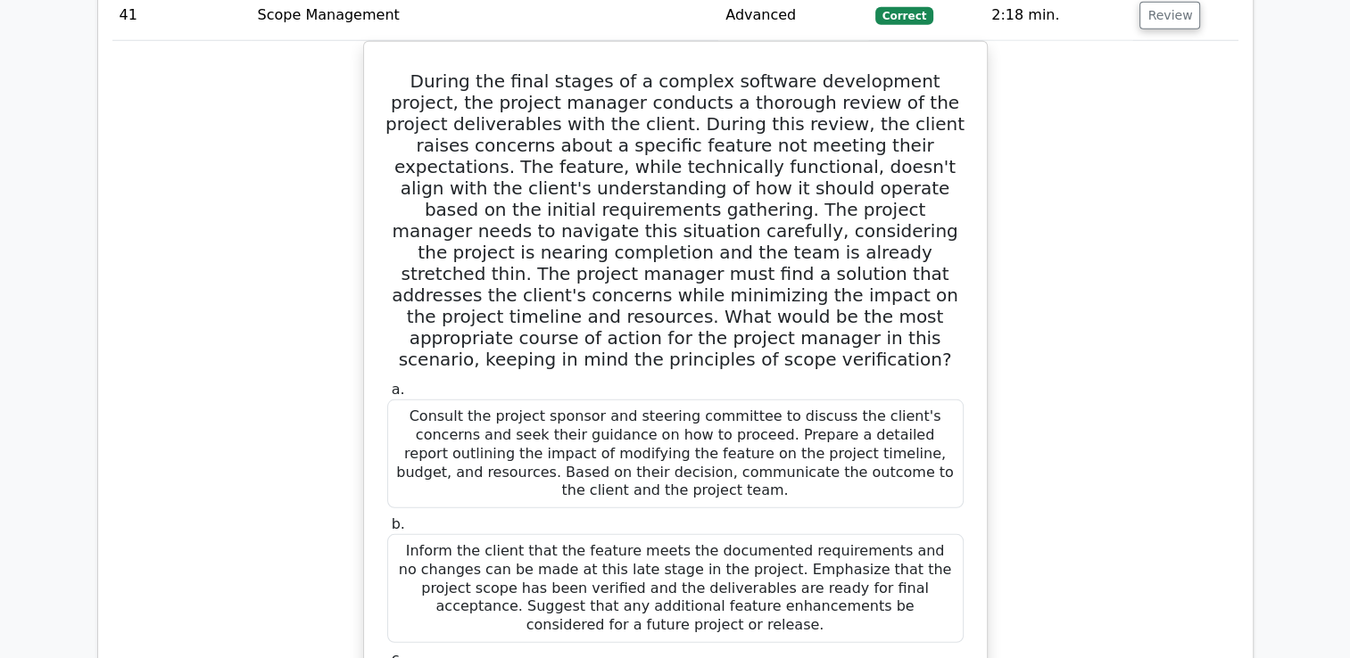
scroll to position [4964, 0]
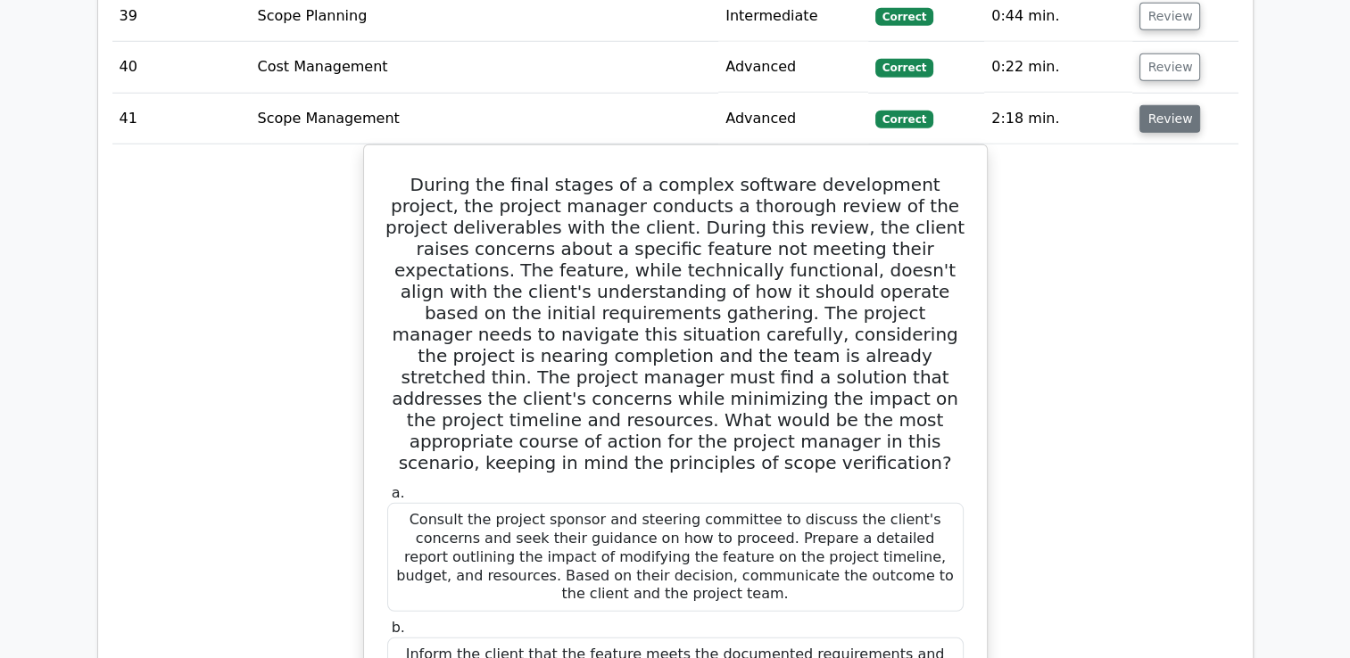
click at [1187, 105] on button "Review" at bounding box center [1169, 119] width 61 height 28
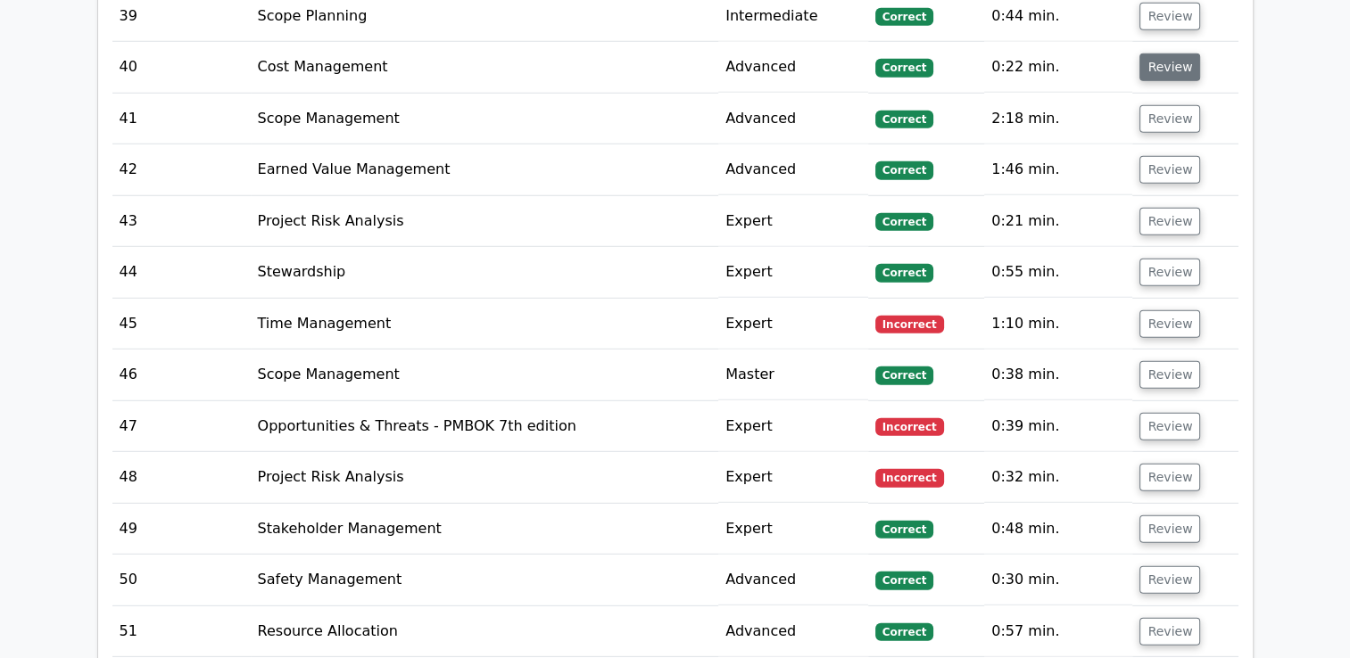
click at [1155, 54] on button "Review" at bounding box center [1169, 68] width 61 height 28
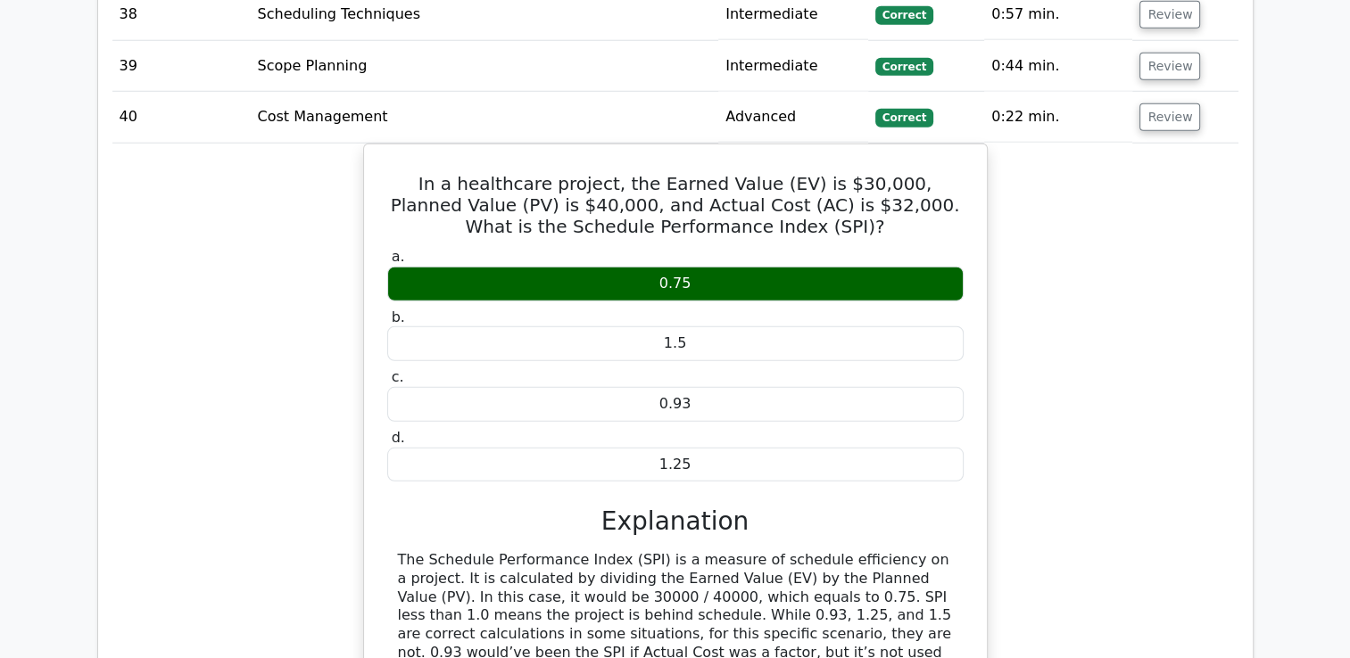
scroll to position [4786, 0]
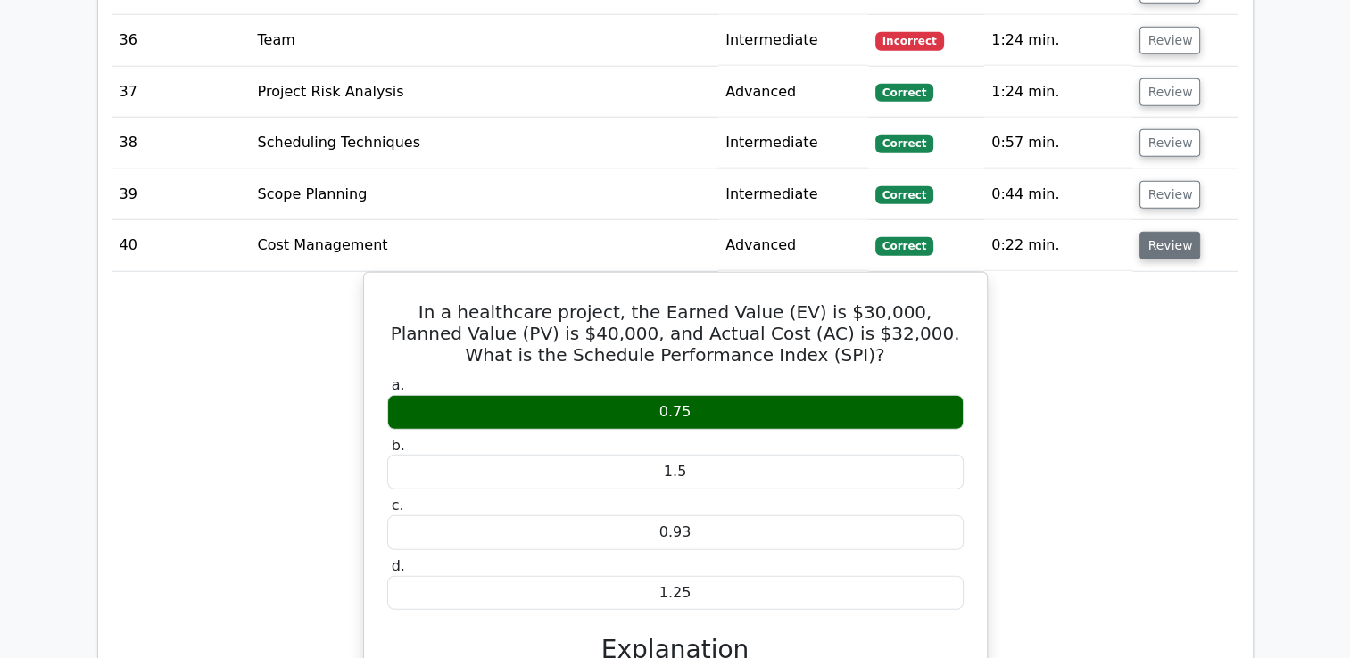
click at [1171, 232] on button "Review" at bounding box center [1169, 246] width 61 height 28
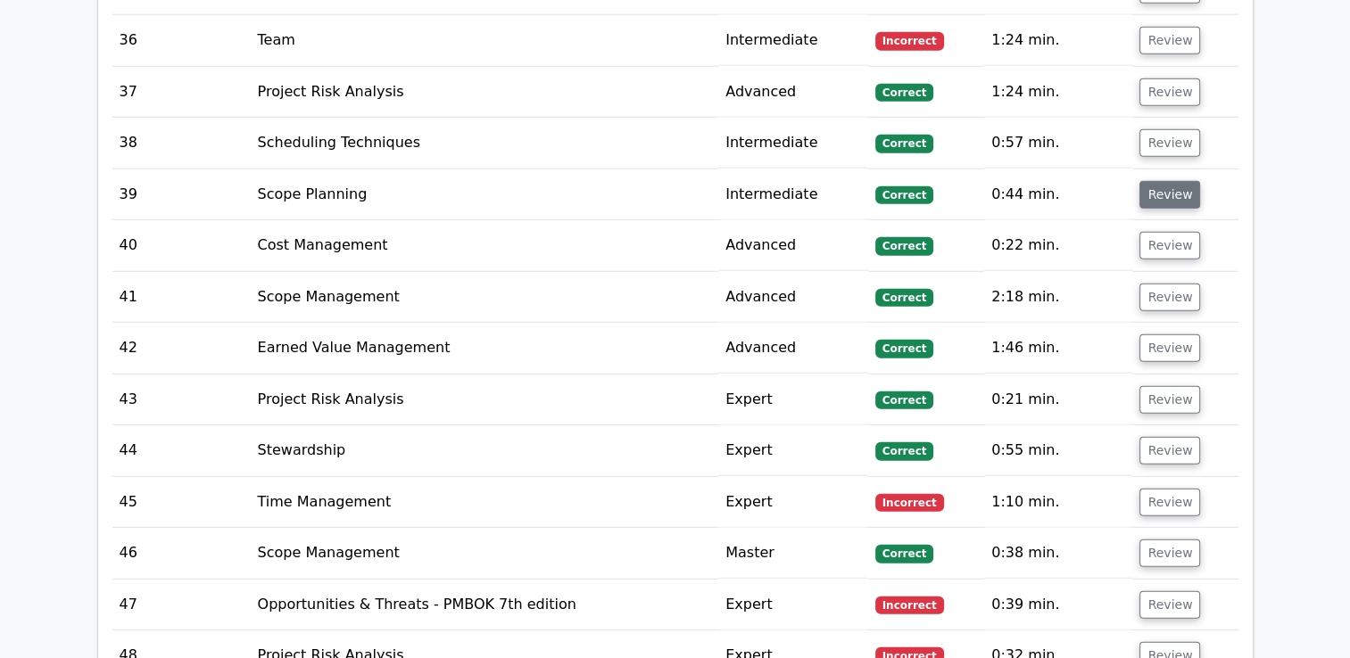
click at [1156, 181] on button "Review" at bounding box center [1169, 195] width 61 height 28
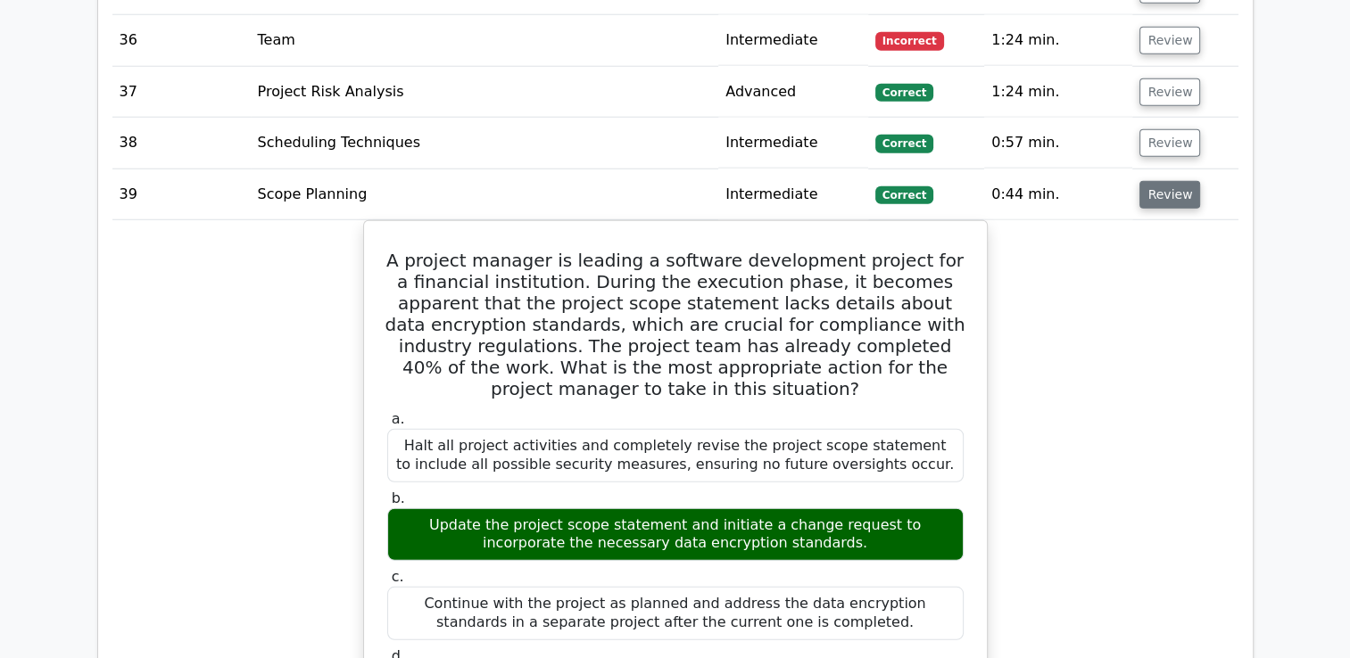
click at [1189, 181] on button "Review" at bounding box center [1169, 195] width 61 height 28
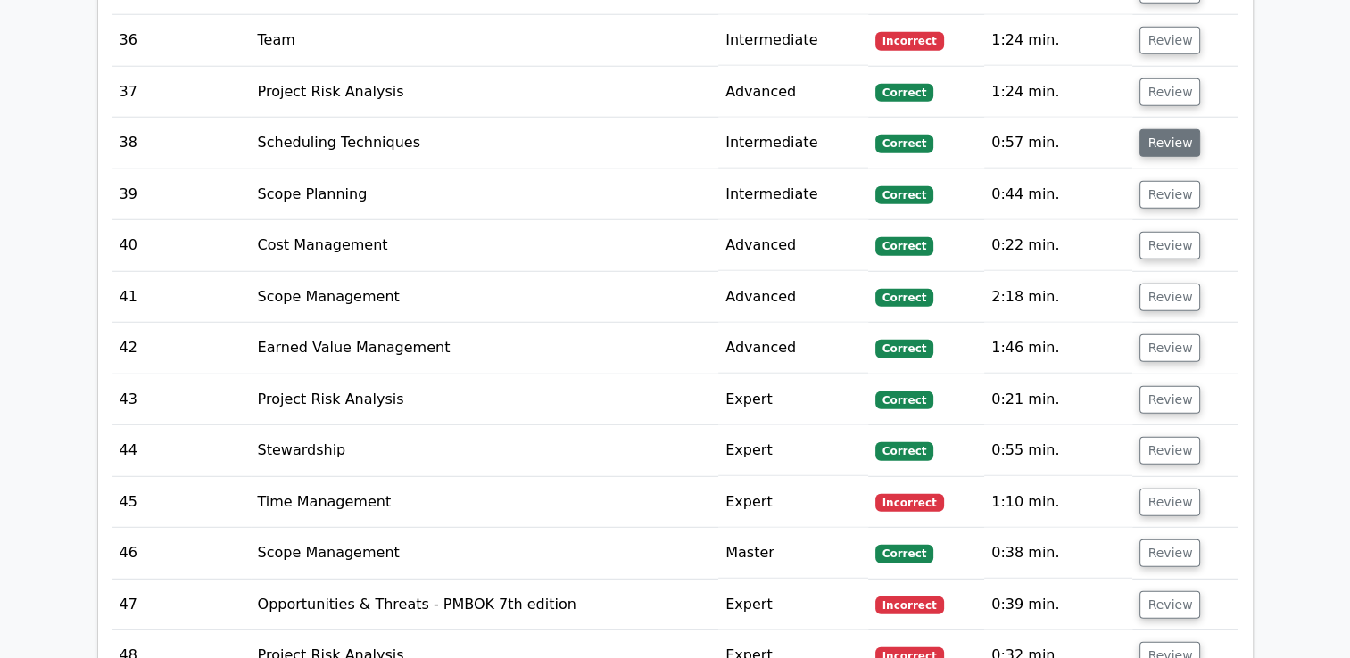
click at [1158, 129] on button "Review" at bounding box center [1169, 143] width 61 height 28
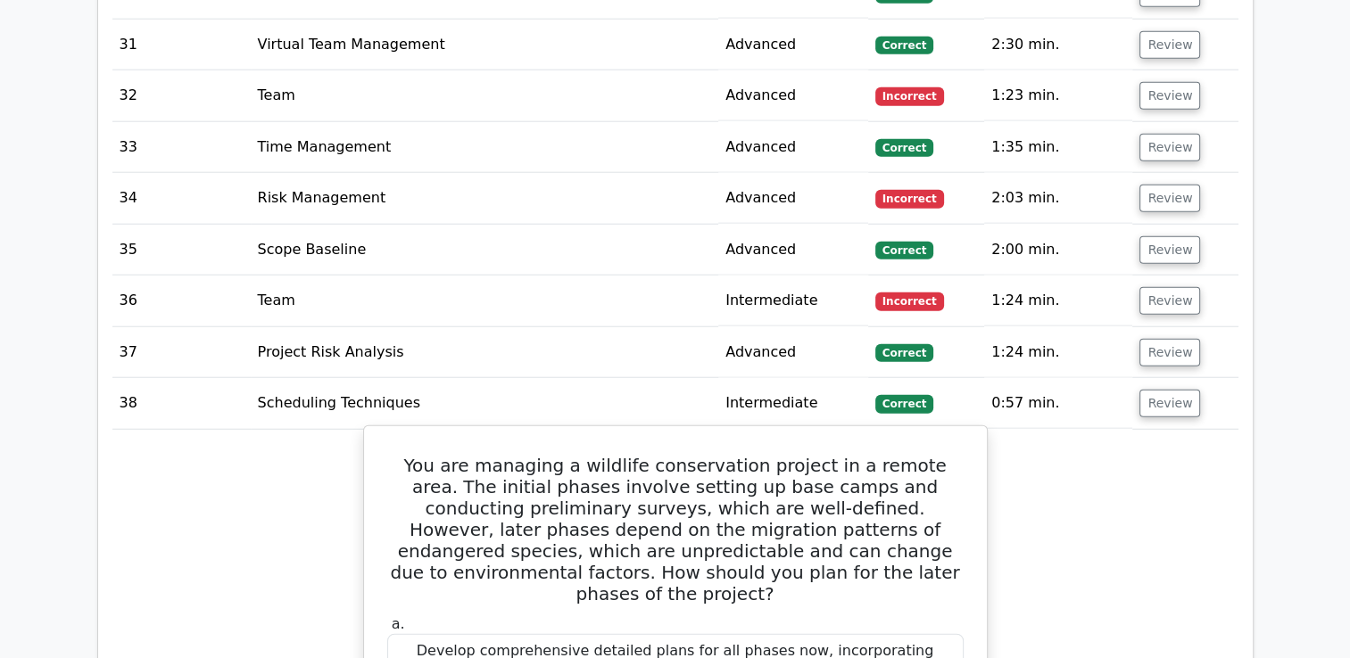
scroll to position [4518, 0]
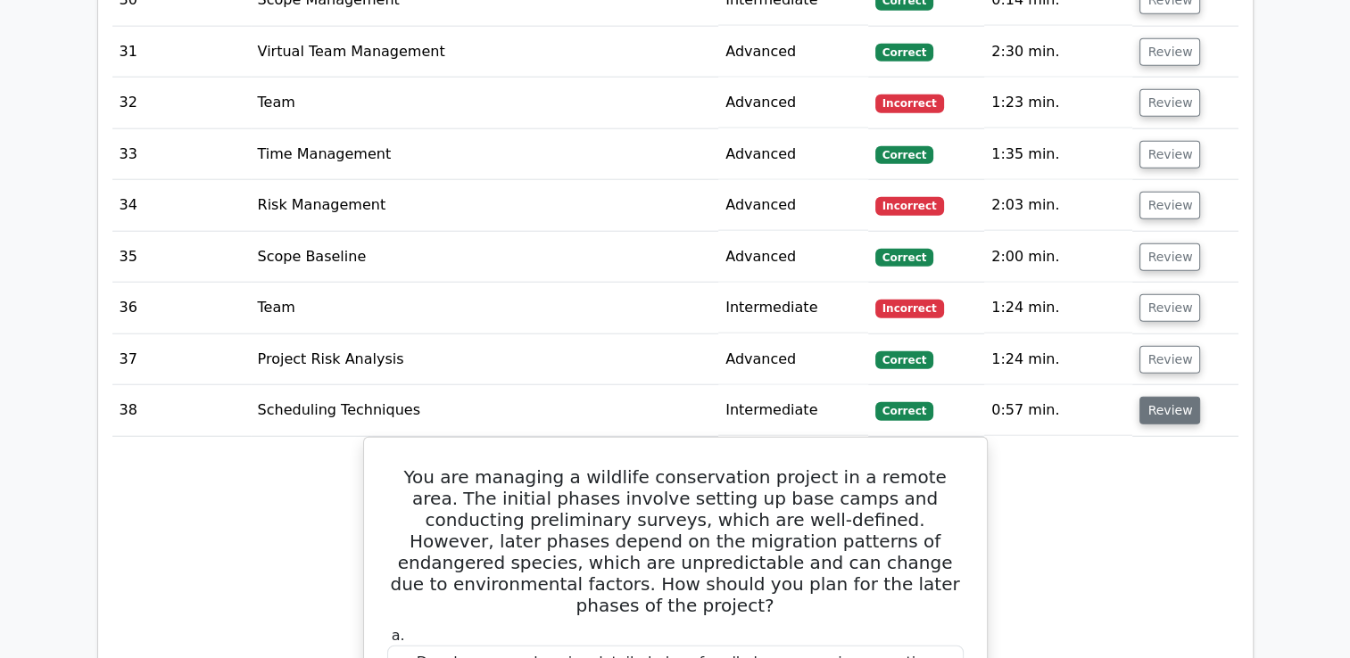
click at [1171, 397] on button "Review" at bounding box center [1169, 411] width 61 height 28
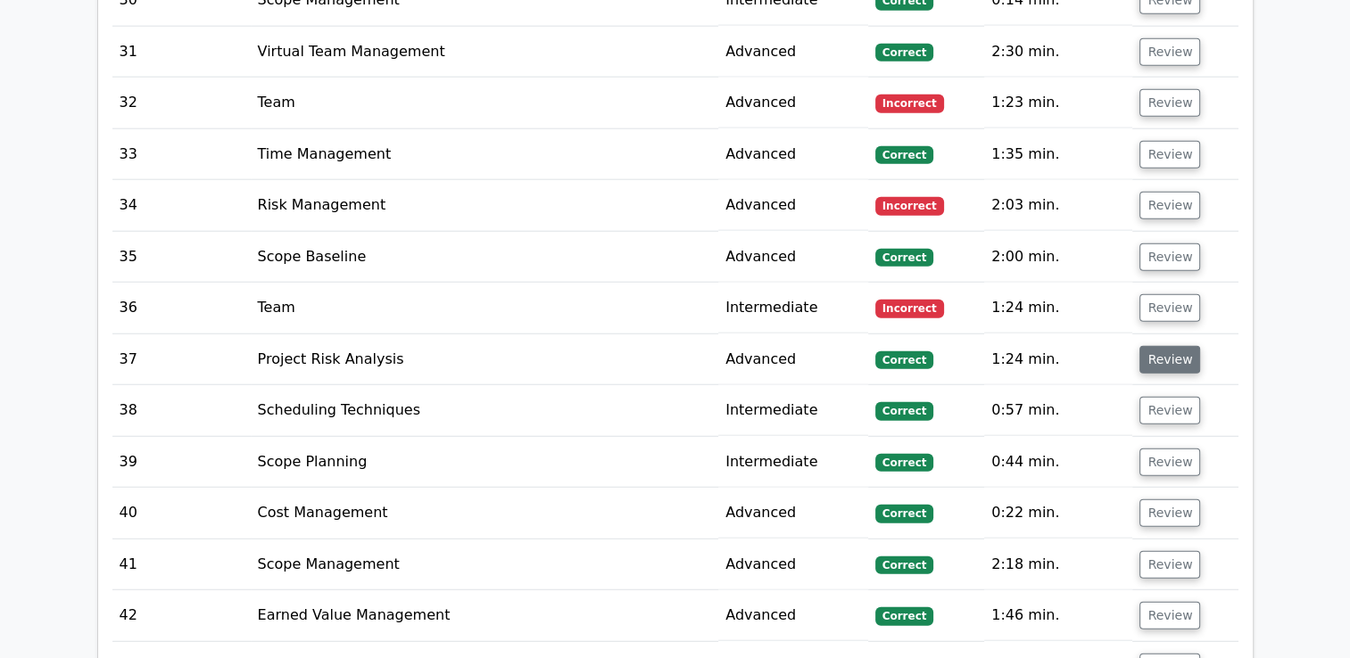
click at [1168, 346] on button "Review" at bounding box center [1169, 360] width 61 height 28
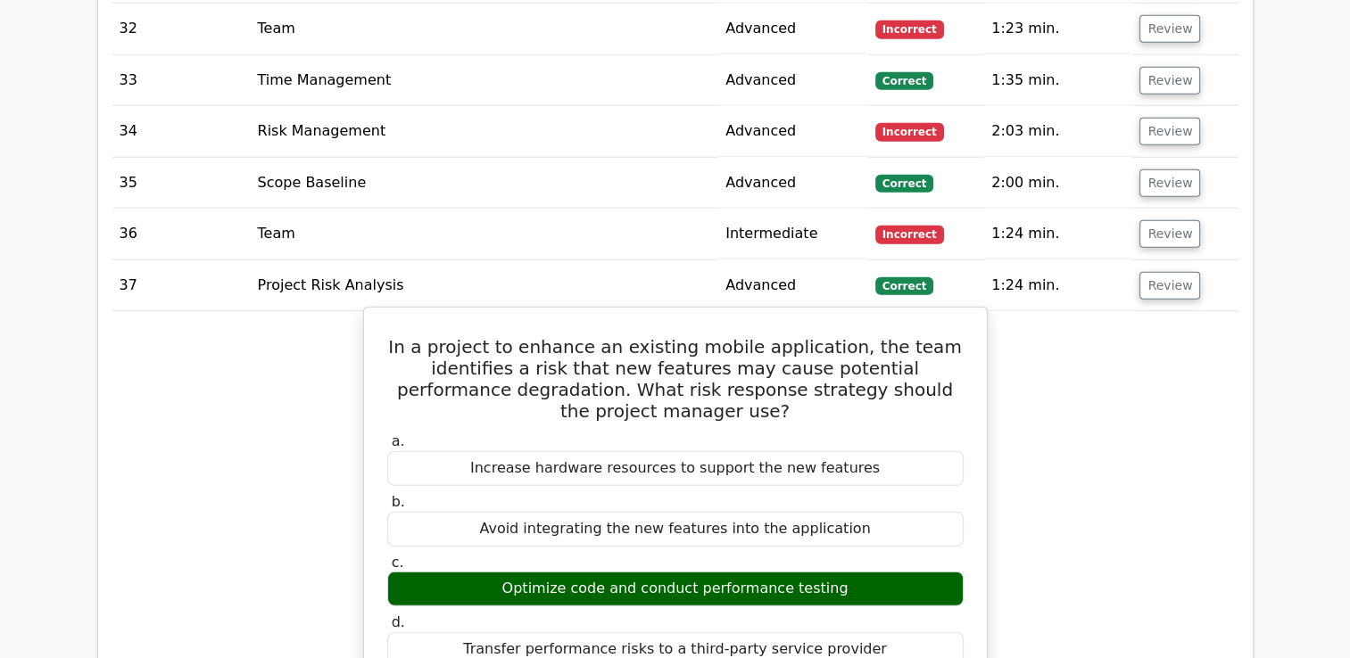
scroll to position [4697, 0]
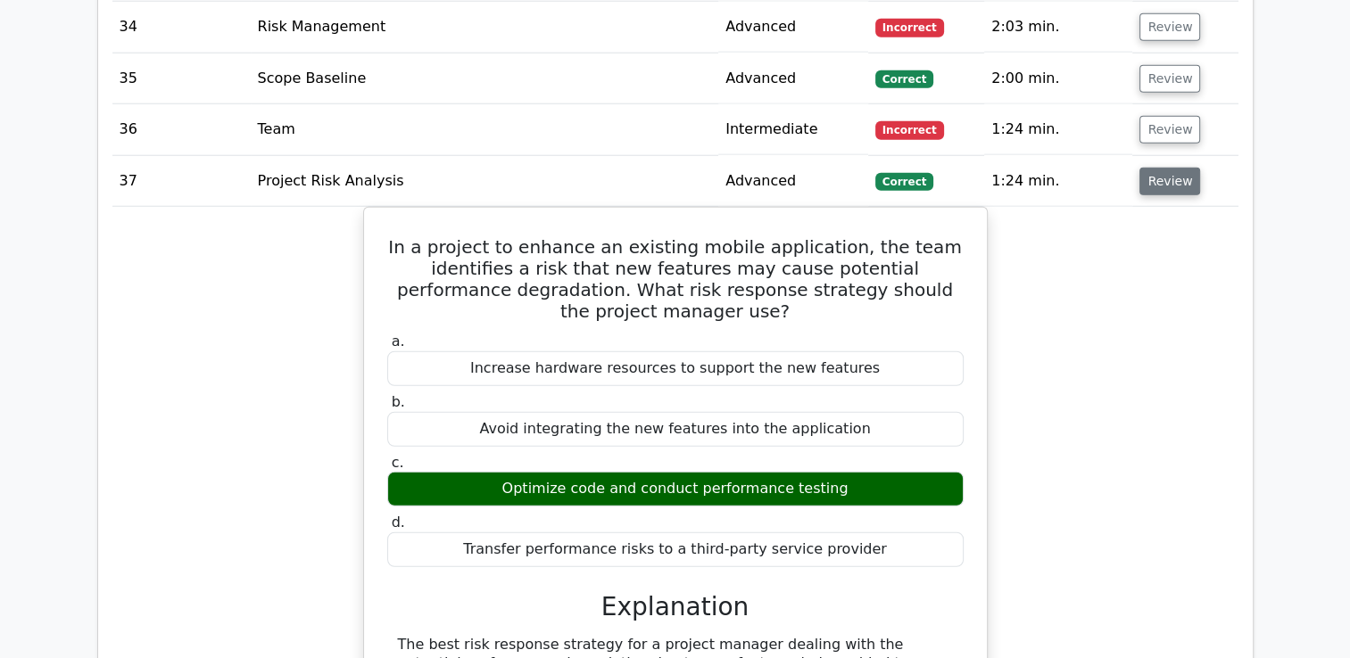
click at [1169, 168] on button "Review" at bounding box center [1169, 182] width 61 height 28
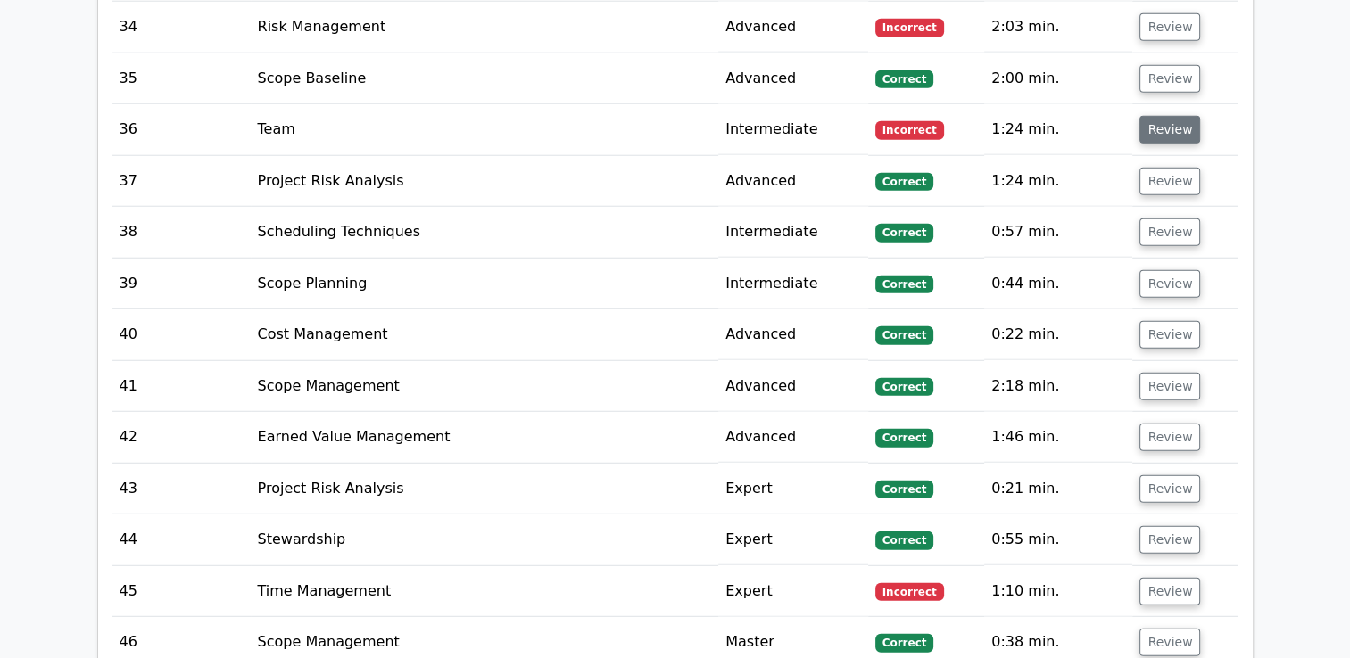
click at [1156, 116] on button "Review" at bounding box center [1169, 130] width 61 height 28
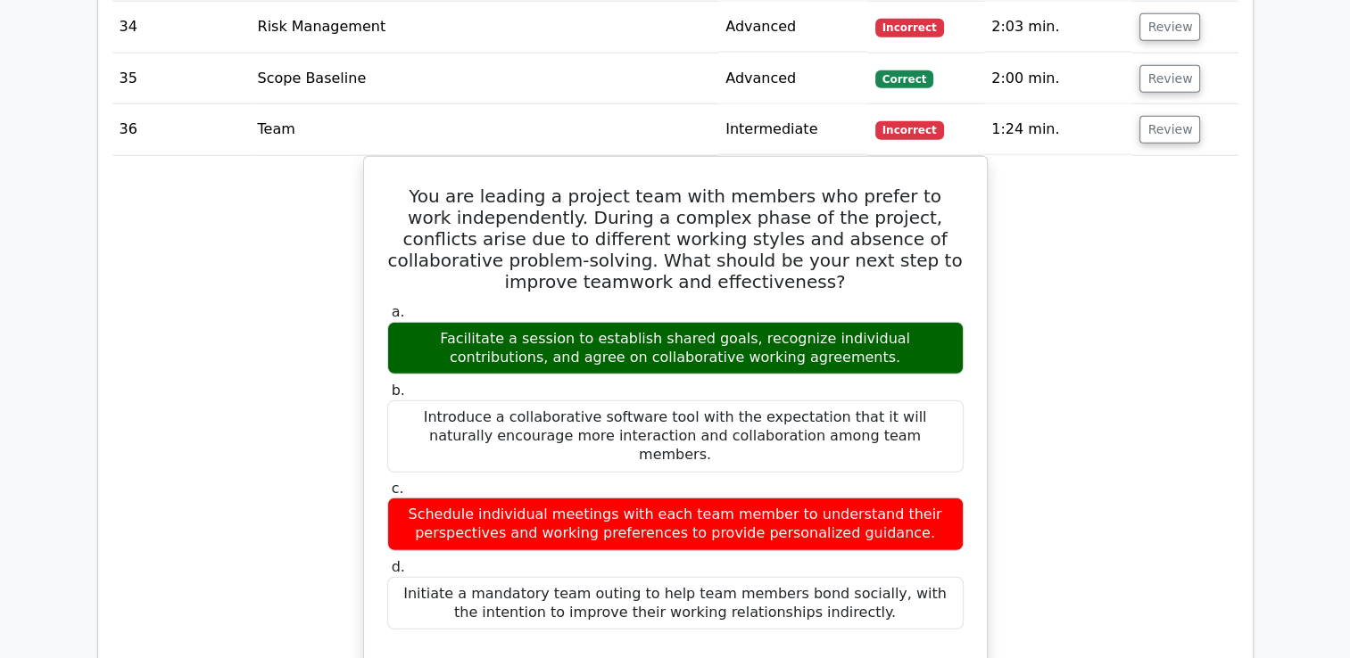
scroll to position [4518, 0]
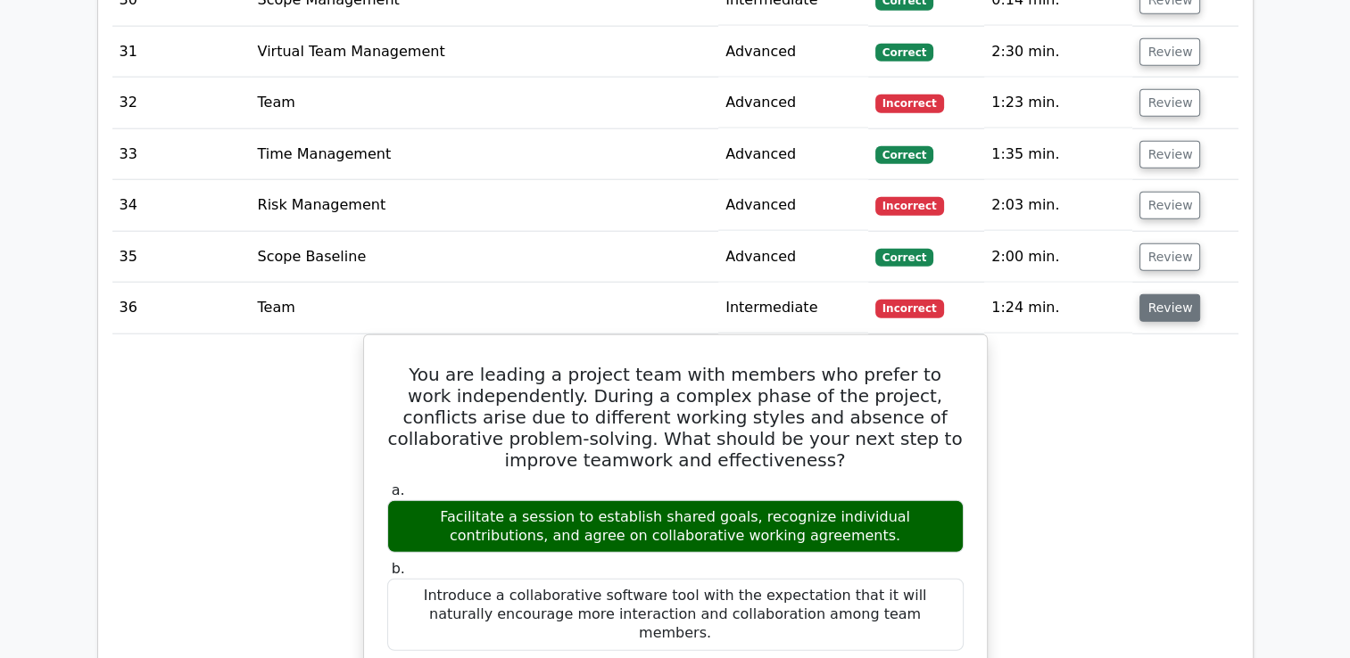
click at [1154, 294] on button "Review" at bounding box center [1169, 308] width 61 height 28
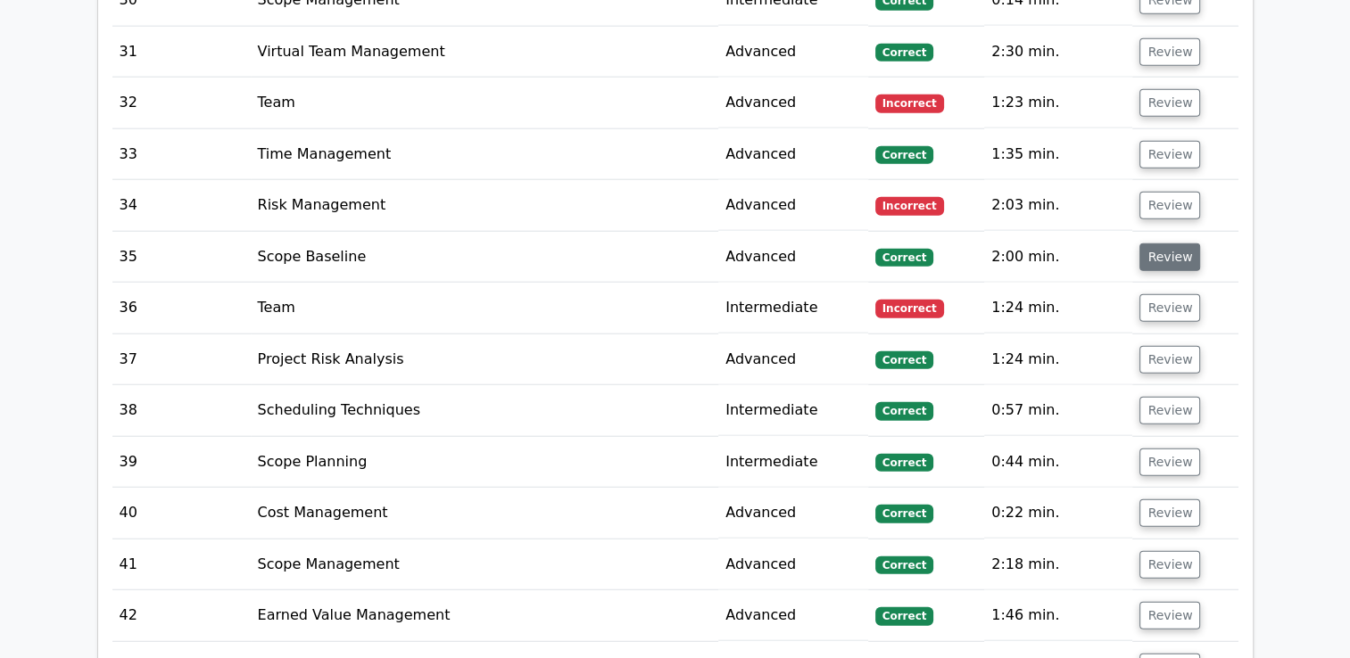
click at [1163, 244] on button "Review" at bounding box center [1169, 258] width 61 height 28
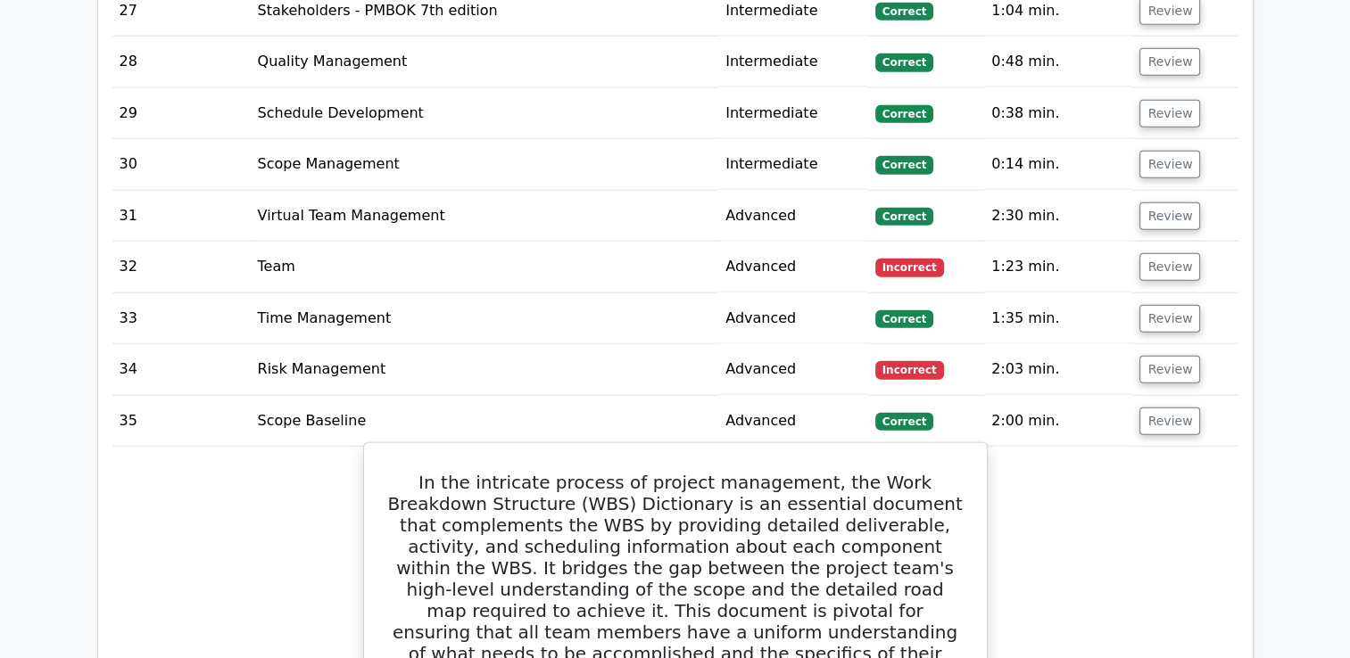
scroll to position [4340, 0]
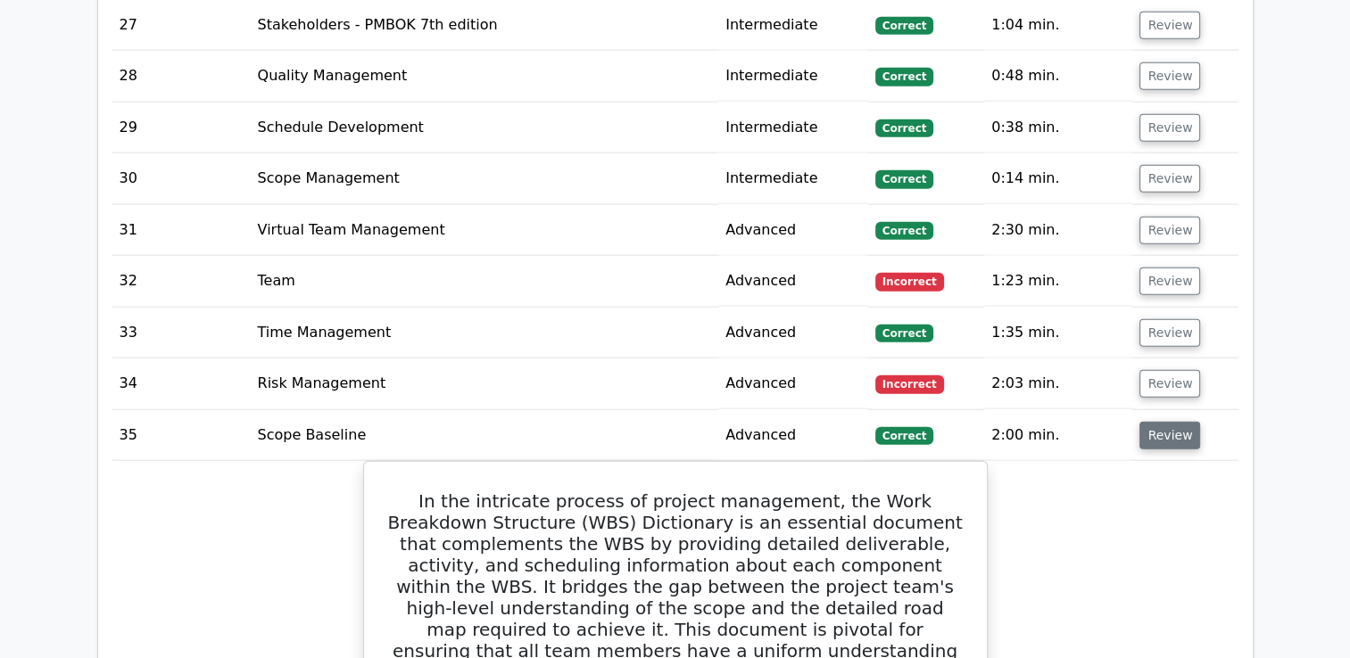
click at [1167, 422] on button "Review" at bounding box center [1169, 436] width 61 height 28
